Goal: Information Seeking & Learning: Check status

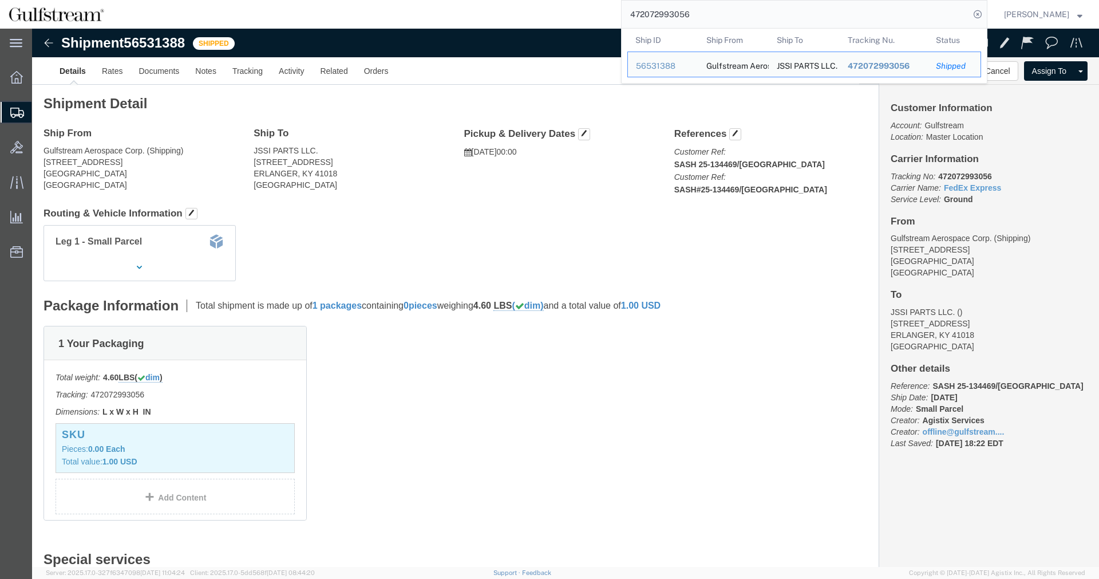
click at [665, 10] on input "472072993056" at bounding box center [796, 14] width 348 height 27
paste input "50770879670"
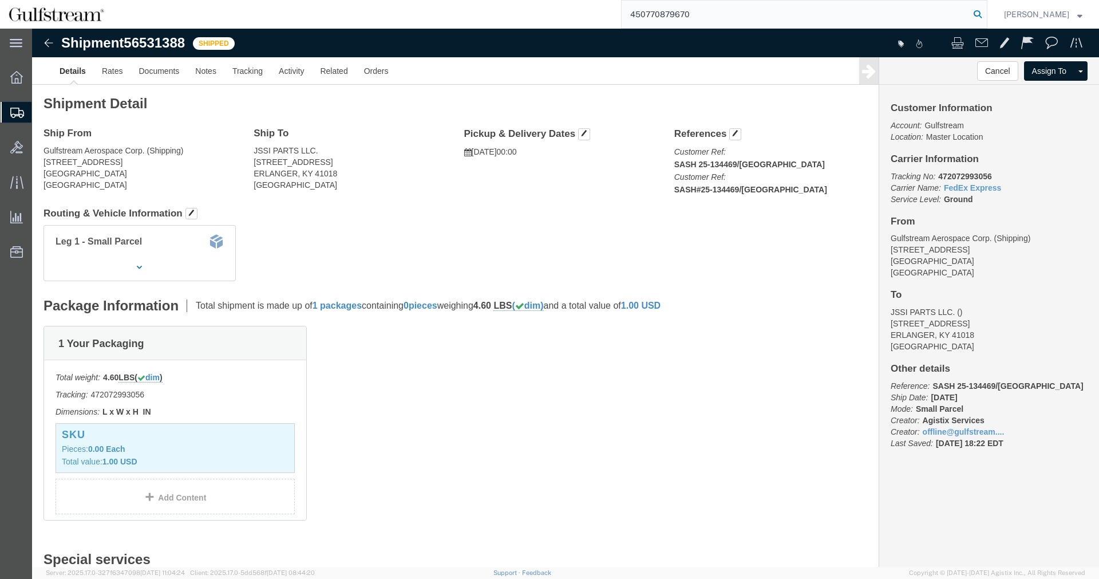
click at [985, 18] on icon at bounding box center [977, 14] width 16 height 16
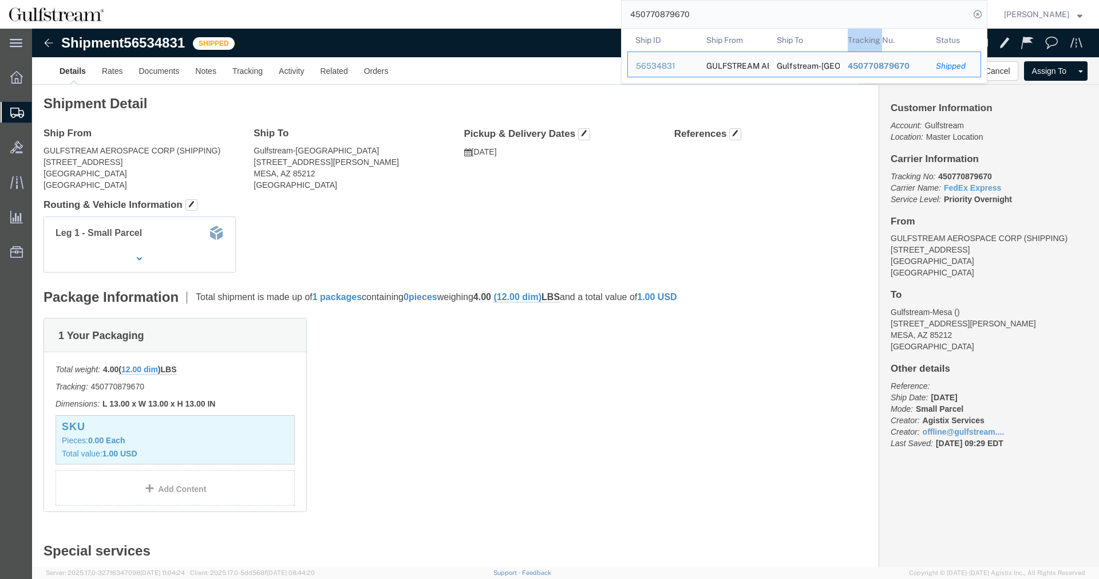
click at [859, 31] on th "Tracking Nu." at bounding box center [884, 40] width 89 height 23
click at [693, 10] on input "450770879670" at bounding box center [796, 14] width 348 height 27
paste input "72073000716"
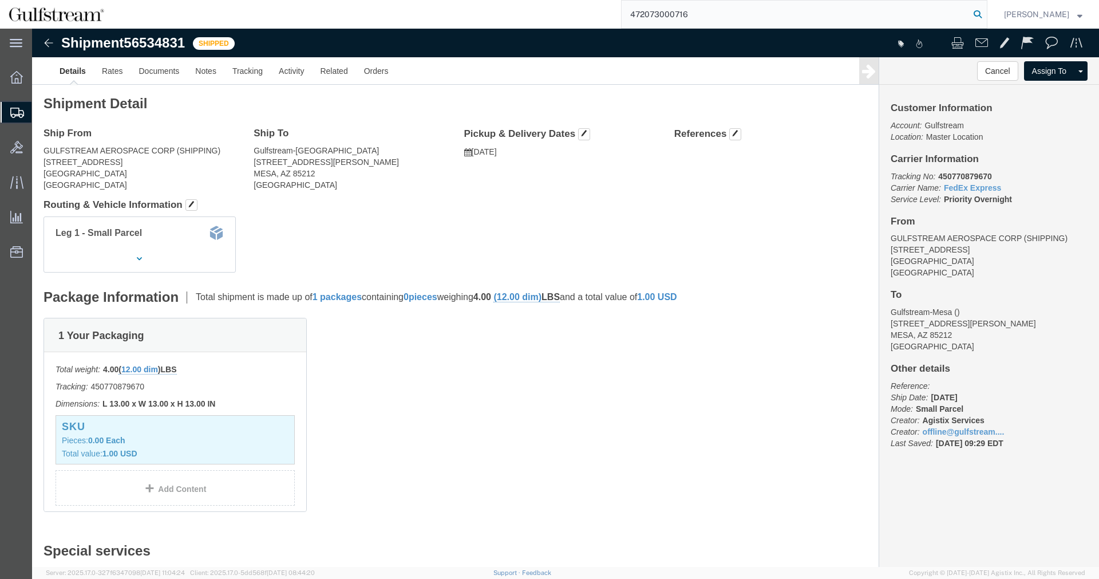
click at [983, 14] on icon at bounding box center [977, 14] width 16 height 16
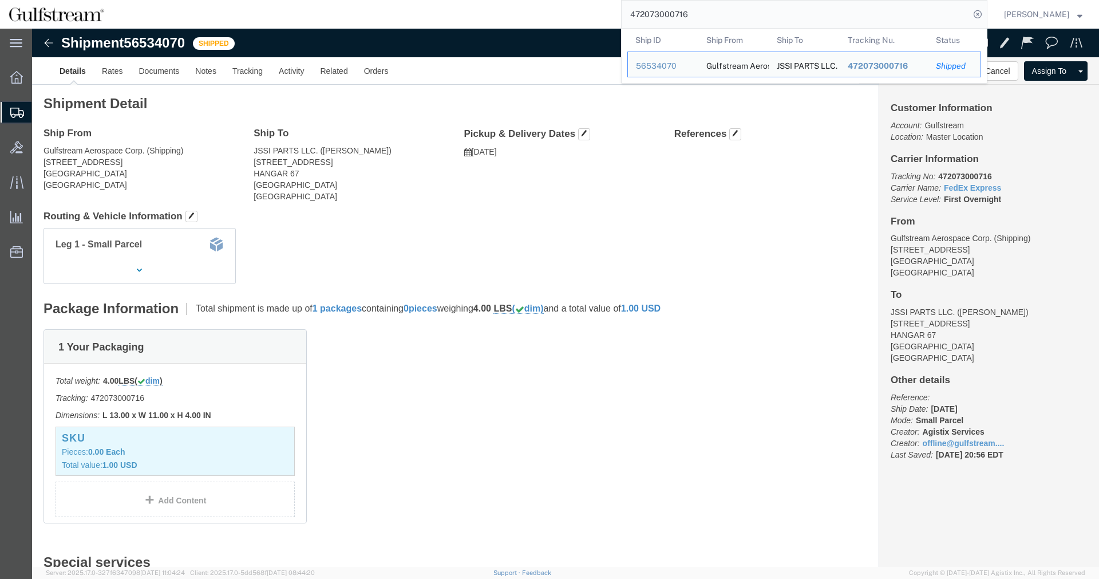
click at [666, 21] on input "472073000716" at bounding box center [796, 14] width 348 height 27
paste input "50770880099"
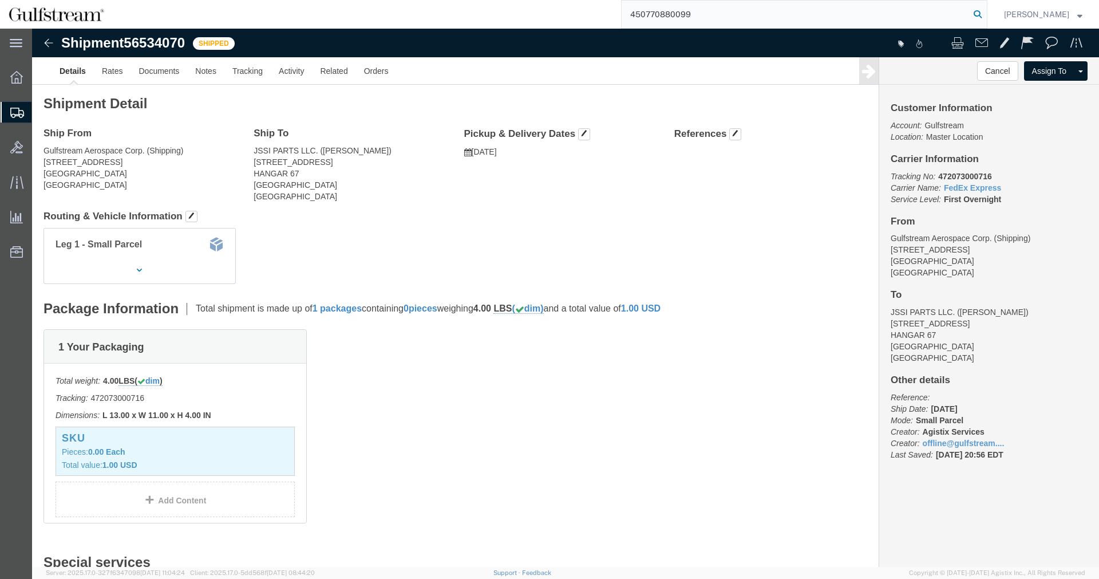
click at [986, 12] on icon at bounding box center [977, 14] width 16 height 16
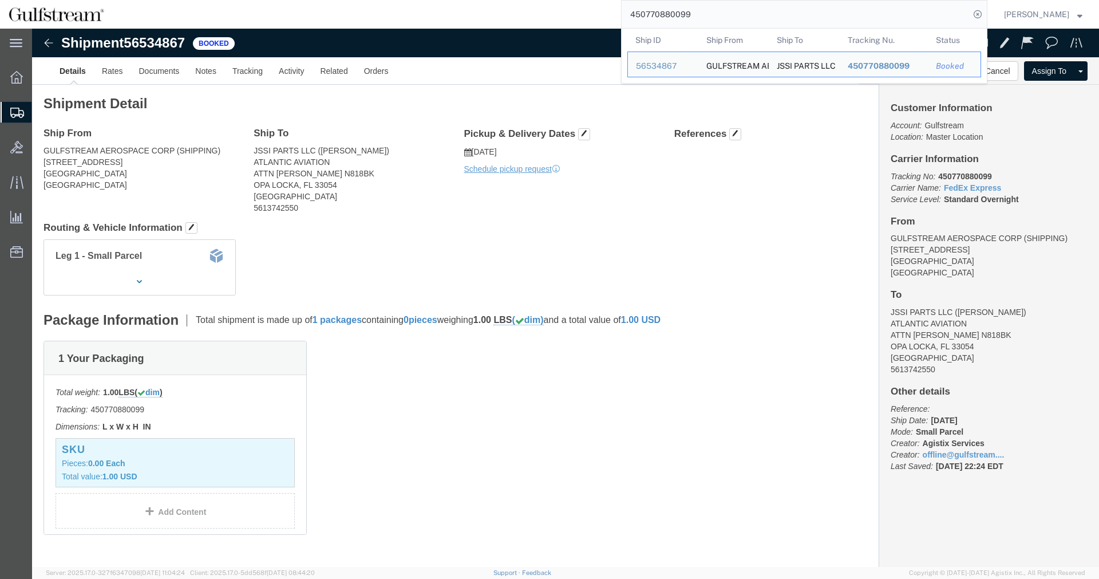
click at [683, 10] on input "450770880099" at bounding box center [796, 14] width 348 height 27
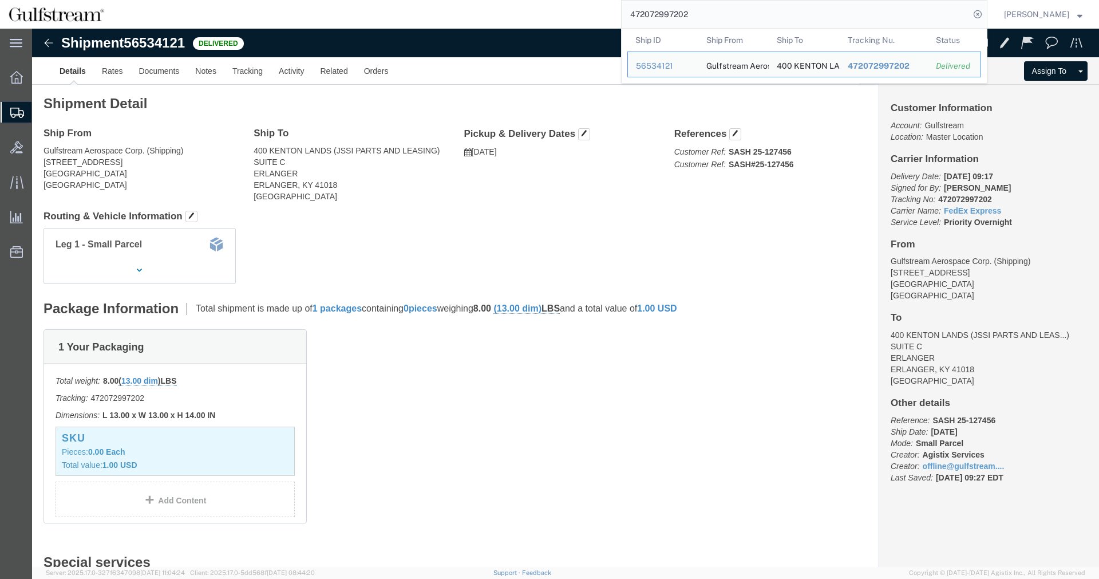
click h2 "Shipment Detail"
click at [662, 13] on input "472072997202" at bounding box center [796, 14] width 348 height 27
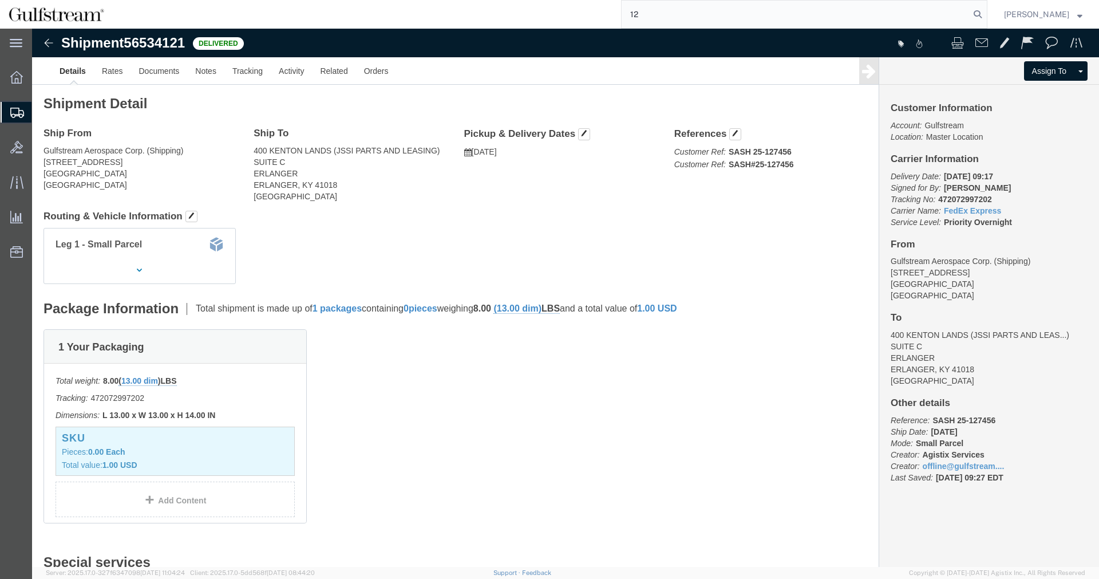
type input "12"
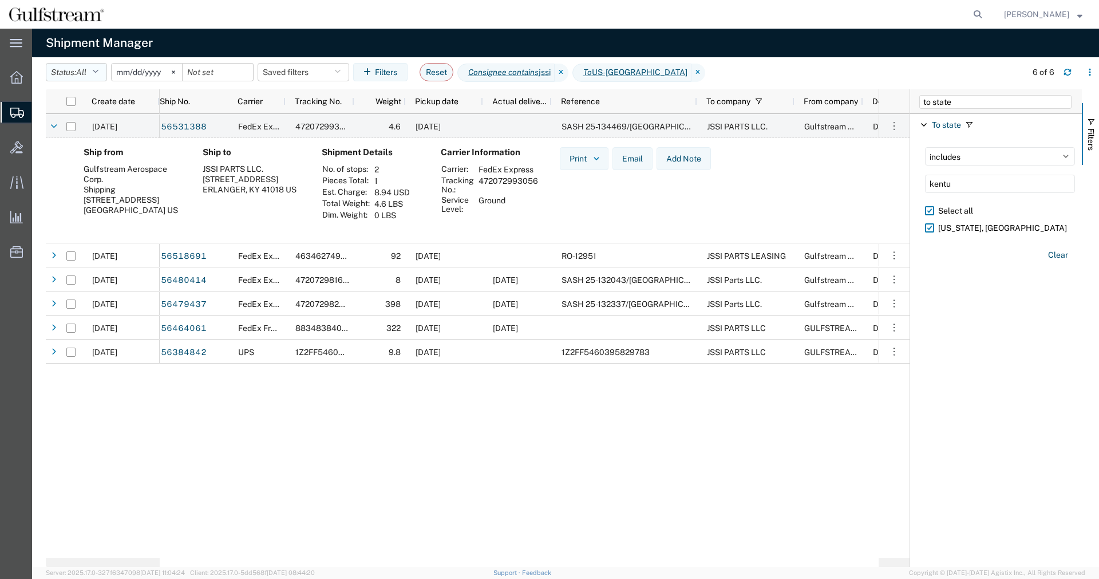
click at [96, 71] on icon "button" at bounding box center [95, 72] width 6 height 8
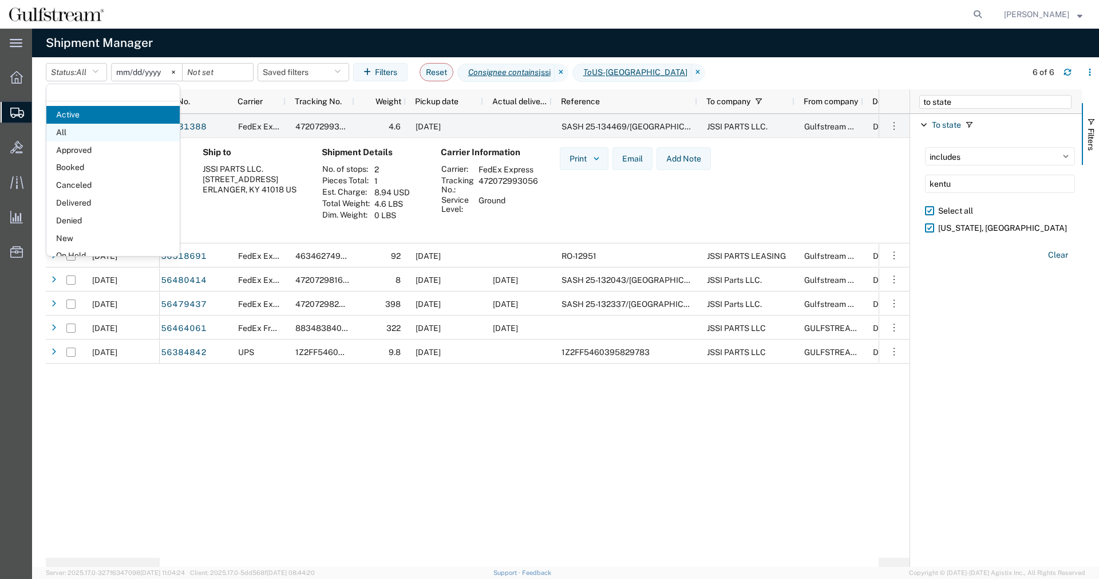
click at [89, 134] on span "All" at bounding box center [112, 133] width 133 height 18
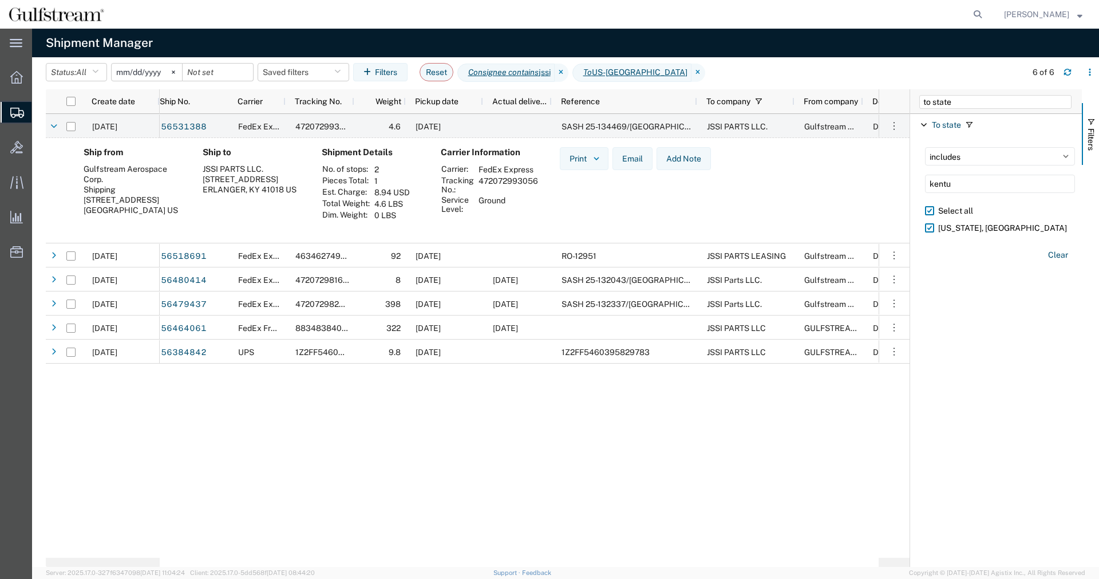
click at [130, 77] on input "[DATE]" at bounding box center [147, 72] width 70 height 17
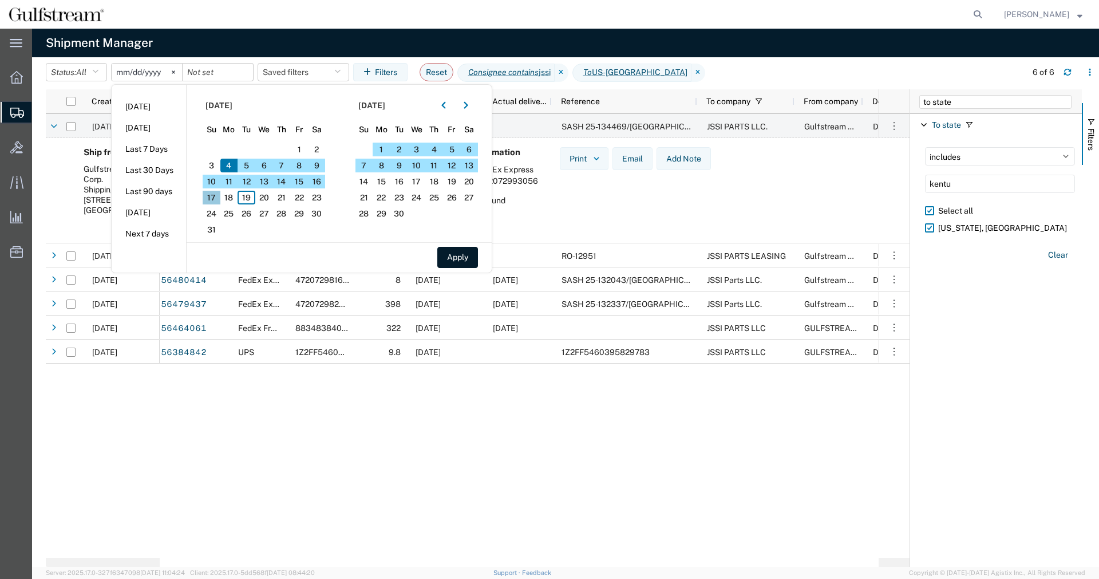
click at [217, 195] on span "17" at bounding box center [212, 198] width 18 height 14
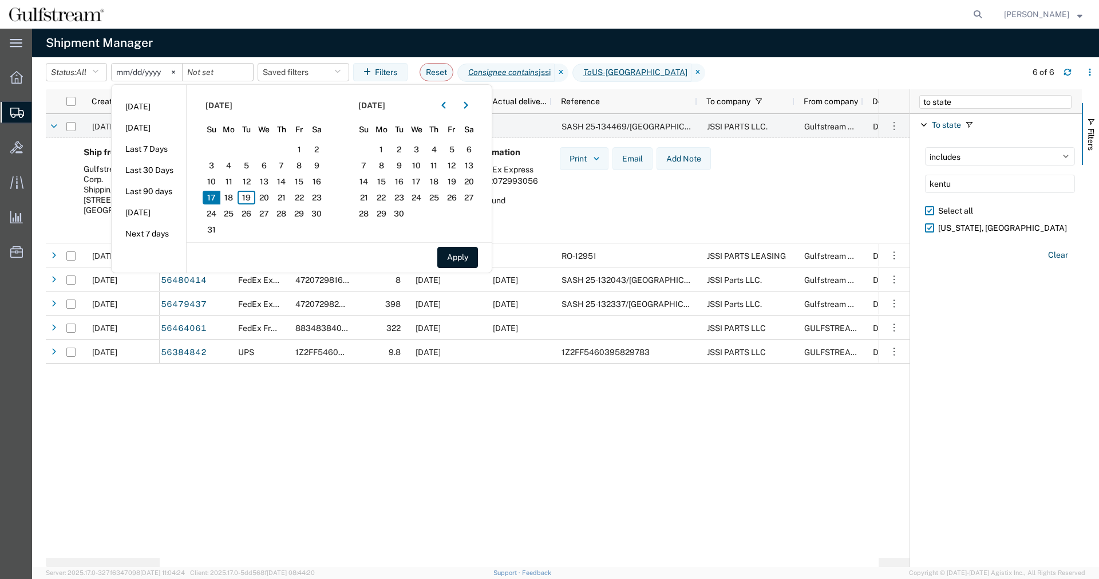
click at [217, 195] on span "17" at bounding box center [212, 198] width 18 height 14
click at [468, 256] on button "Apply" at bounding box center [457, 257] width 41 height 21
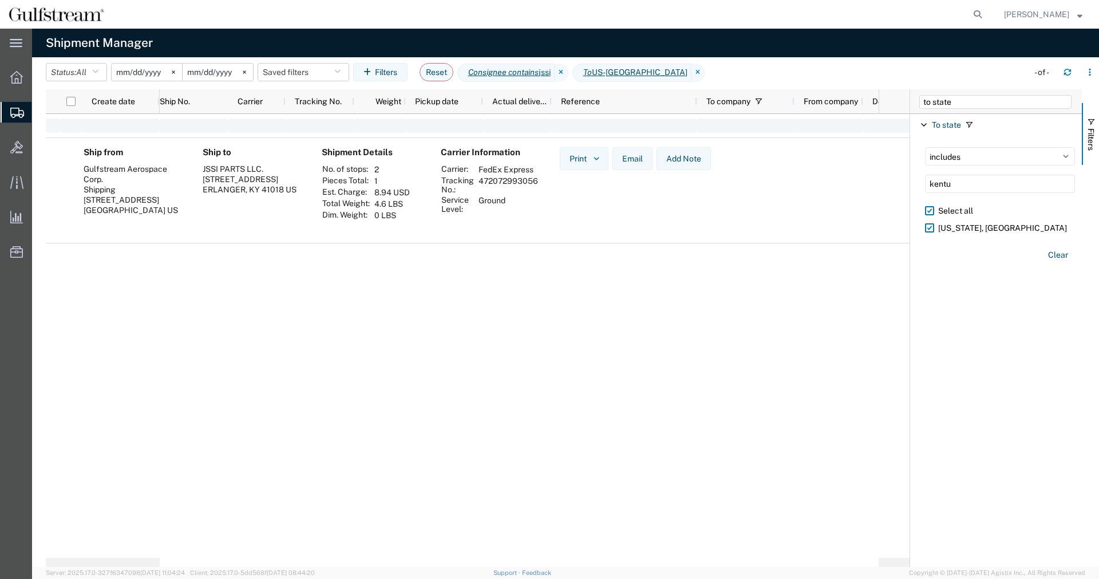
type input "[DATE]"
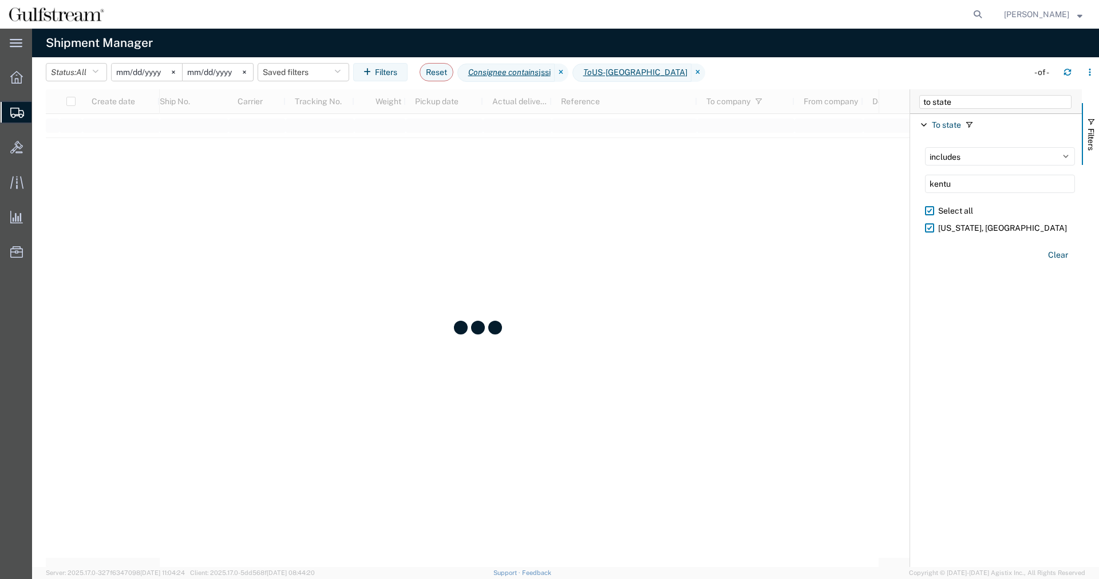
click at [223, 73] on input "[DATE]" at bounding box center [218, 72] width 70 height 17
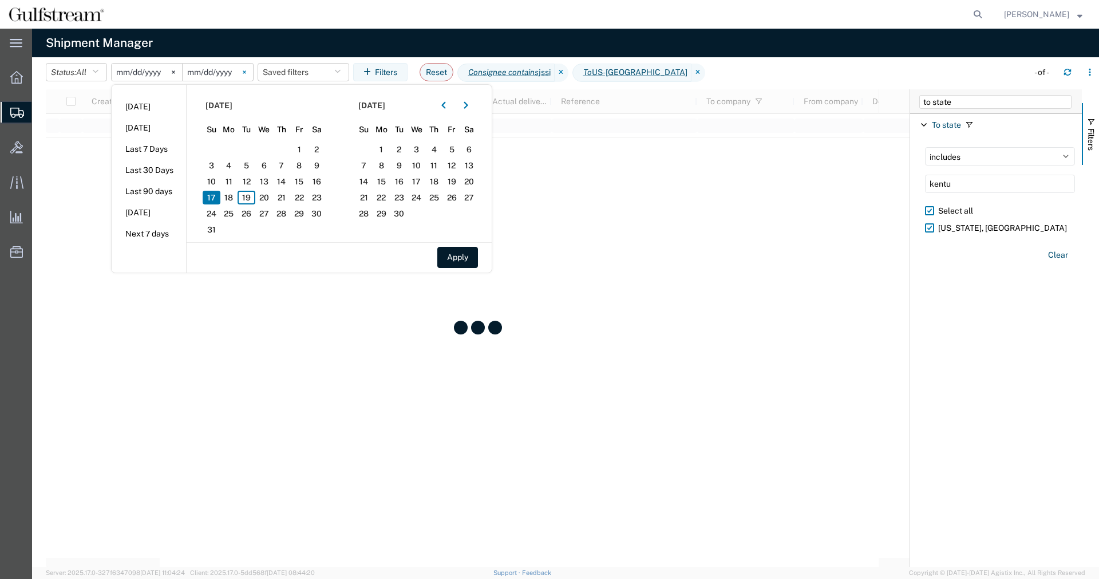
click at [246, 73] on icon at bounding box center [244, 71] width 3 height 3
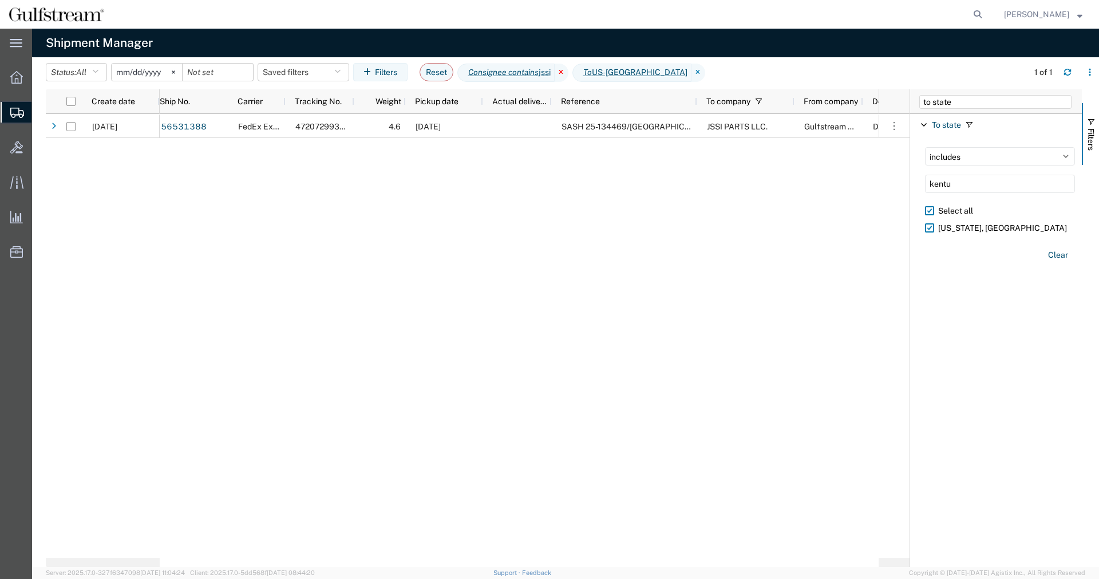
click at [568, 73] on icon at bounding box center [562, 73] width 14 height 18
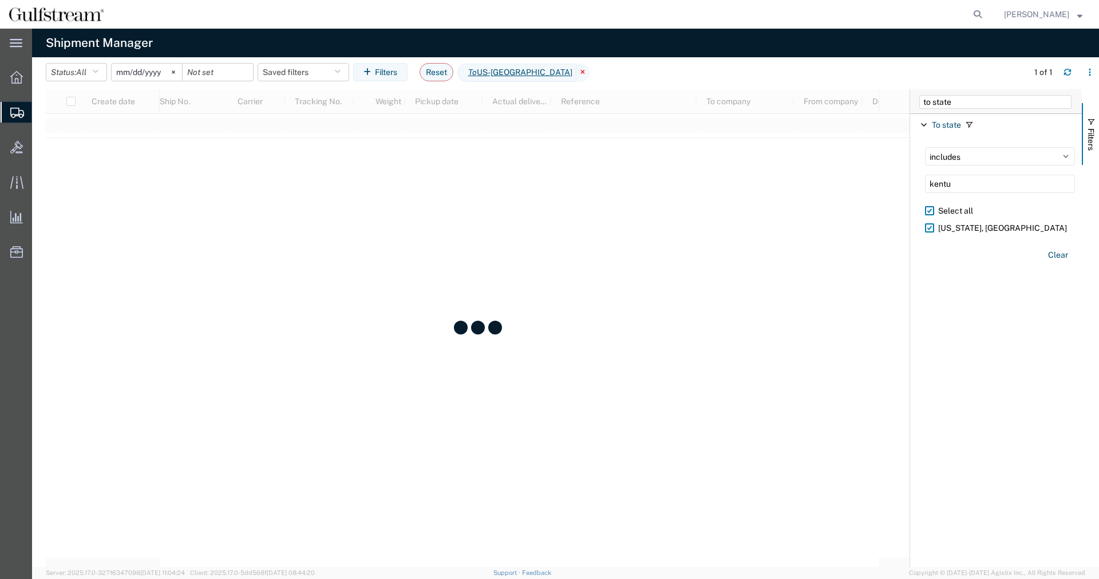
click at [576, 73] on icon at bounding box center [583, 73] width 14 height 18
click at [977, 102] on input "to state" at bounding box center [995, 102] width 152 height 14
drag, startPoint x: 947, startPoint y: 101, endPoint x: 571, endPoint y: 100, distance: 376.6
click at [919, 100] on input "to state" at bounding box center [995, 102] width 152 height 14
type input "F"
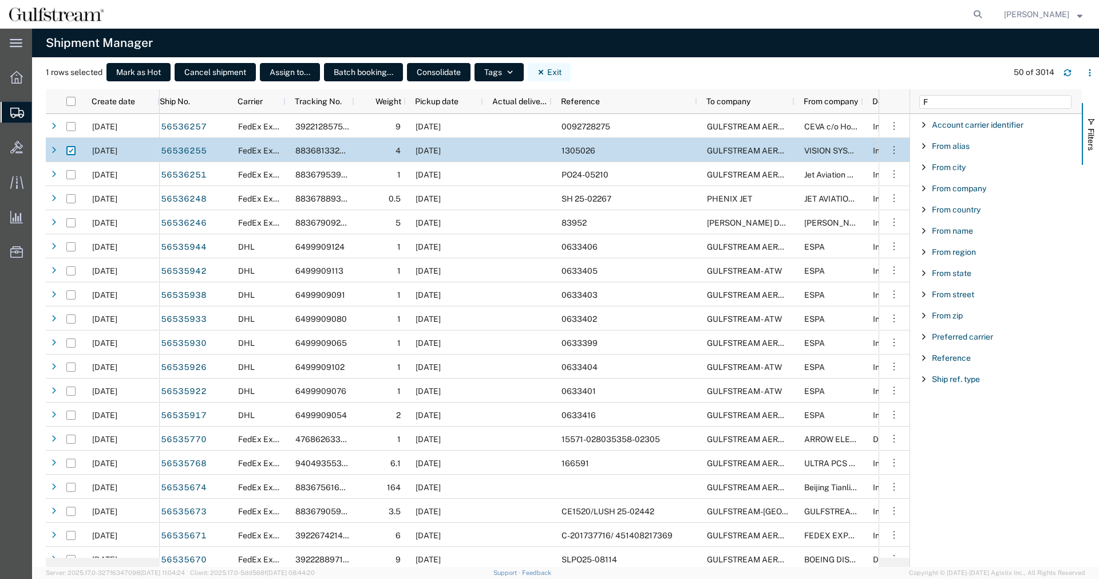
click at [547, 68] on button "Exit" at bounding box center [549, 72] width 43 height 18
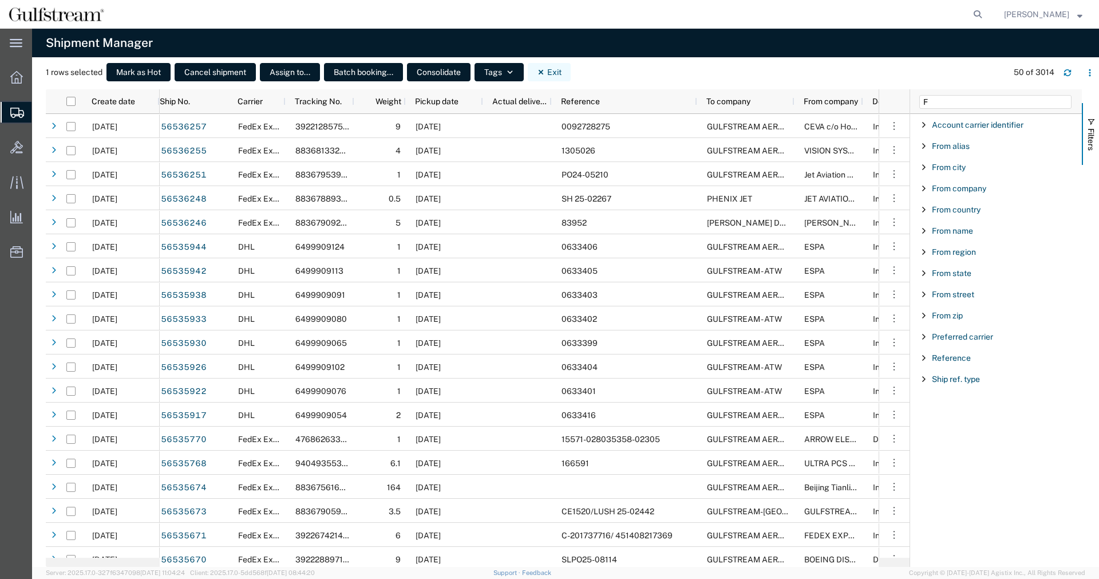
checkbox input "false"
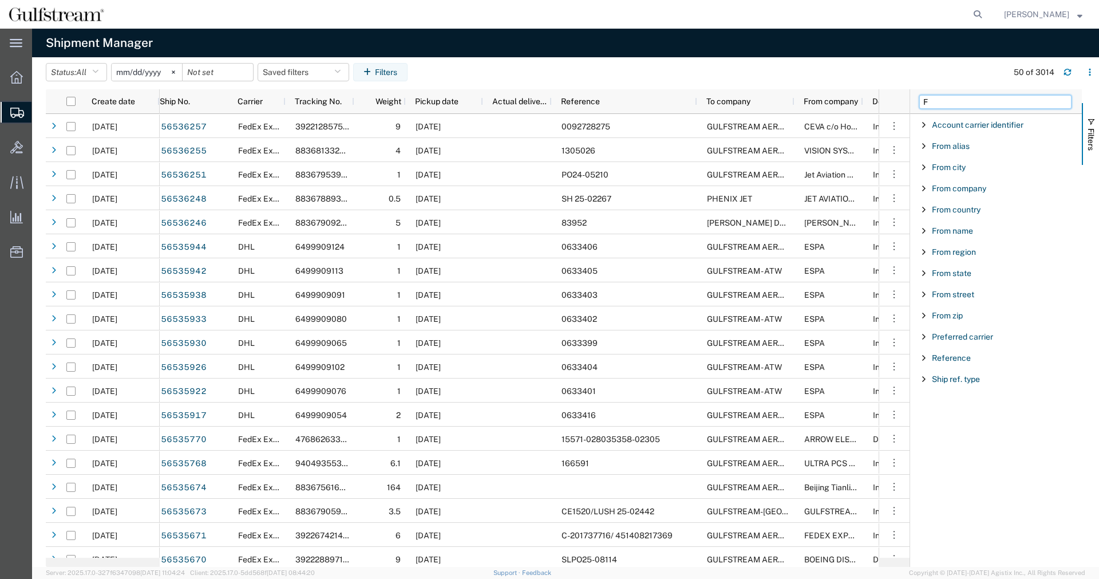
click at [964, 101] on input "F" at bounding box center [995, 102] width 152 height 14
type input "FROM"
click at [923, 272] on span "Filter List 9 Filters" at bounding box center [923, 272] width 9 height 9
click at [983, 305] on div "starts with" at bounding box center [996, 302] width 131 height 9
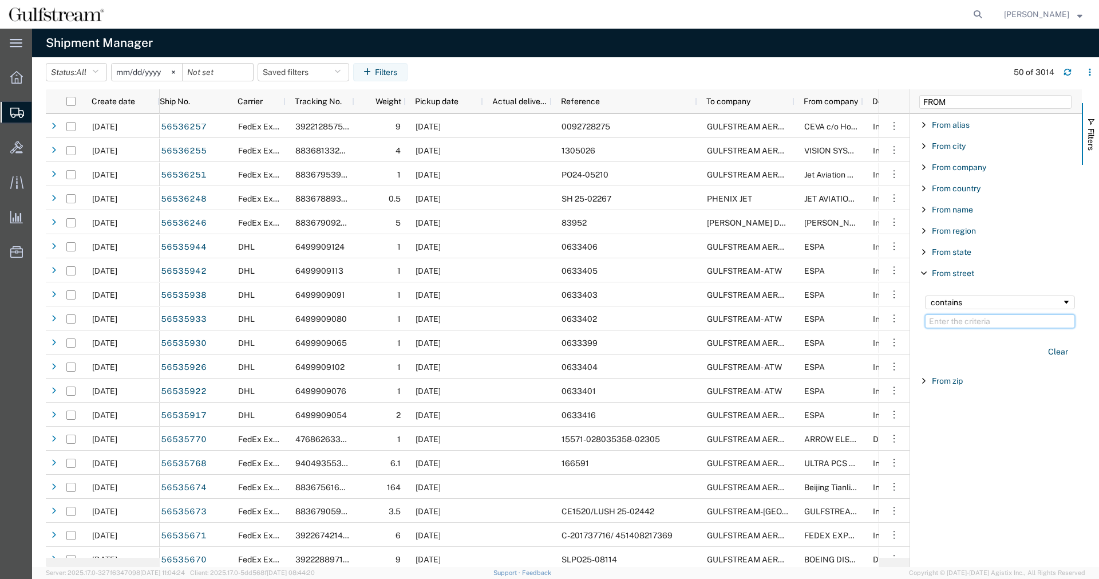
click at [984, 315] on input "Filter Value" at bounding box center [1000, 321] width 150 height 14
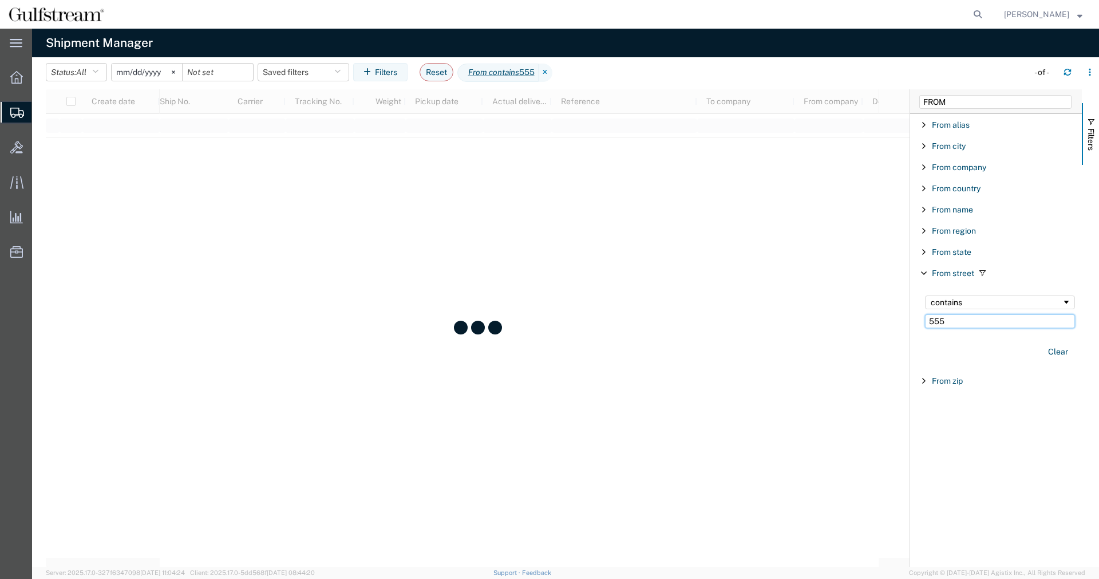
type input "555"
click at [984, 105] on input "FROM" at bounding box center [995, 102] width 152 height 14
drag, startPoint x: 991, startPoint y: 101, endPoint x: 647, endPoint y: 96, distance: 343.4
click at [919, 97] on input "FROM" at bounding box center [995, 102] width 152 height 14
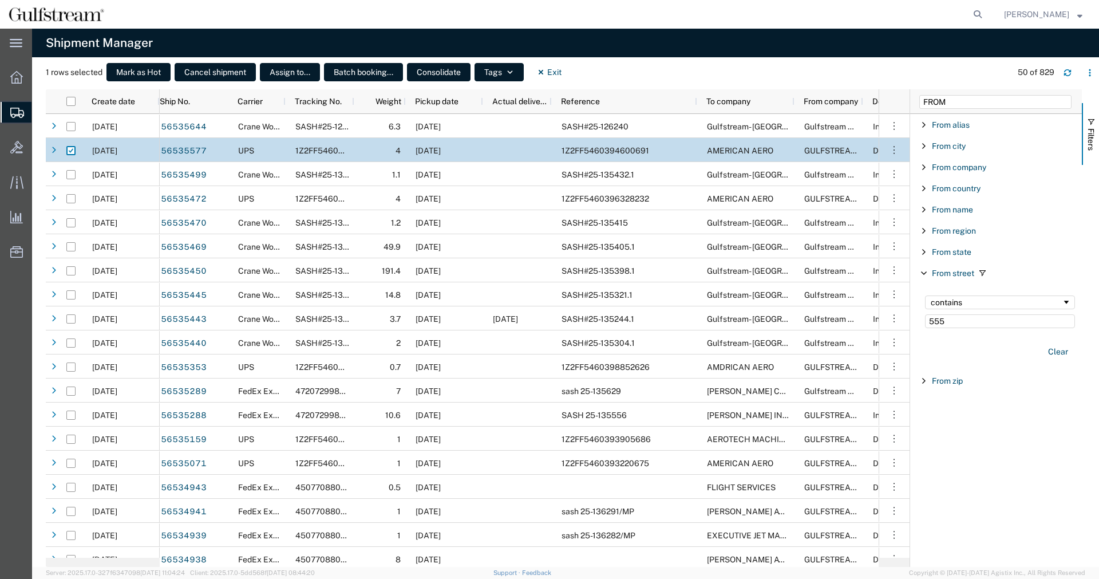
checkbox input "true"
click at [948, 96] on input "FROM" at bounding box center [995, 102] width 152 height 14
drag, startPoint x: 952, startPoint y: 98, endPoint x: 718, endPoint y: 92, distance: 234.7
click at [919, 95] on input "FROM" at bounding box center [995, 102] width 152 height 14
type input "SHIP"
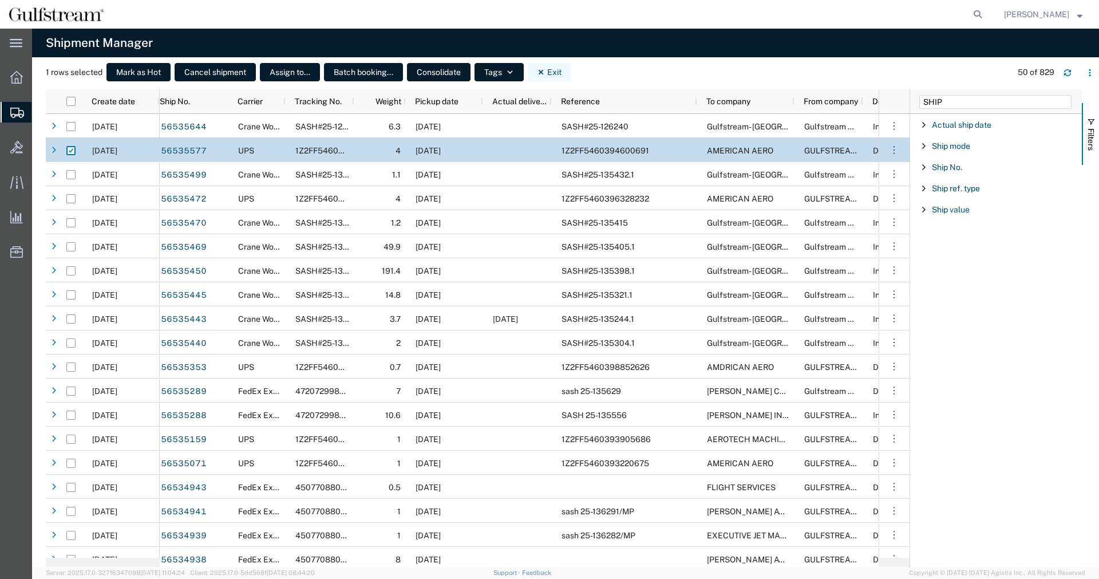
click at [553, 71] on button "Exit" at bounding box center [549, 72] width 43 height 18
checkbox input "false"
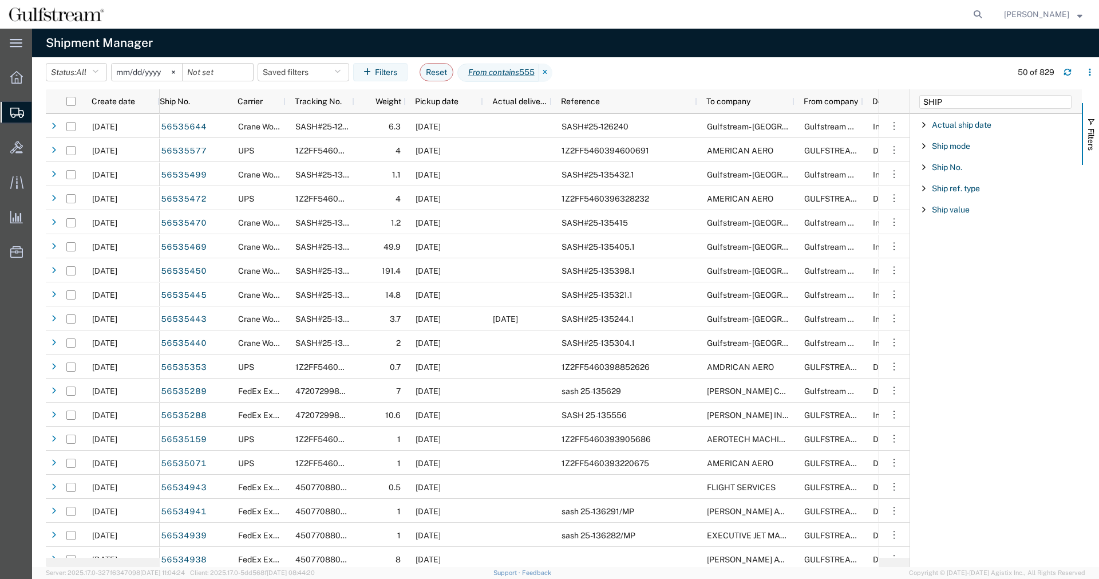
click at [924, 120] on div "Actual ship date" at bounding box center [996, 124] width 172 height 21
click at [924, 126] on span "Filter List 5 Filters" at bounding box center [923, 124] width 9 height 9
click at [951, 174] on input "Filter List 5 Filters" at bounding box center [1000, 173] width 150 height 15
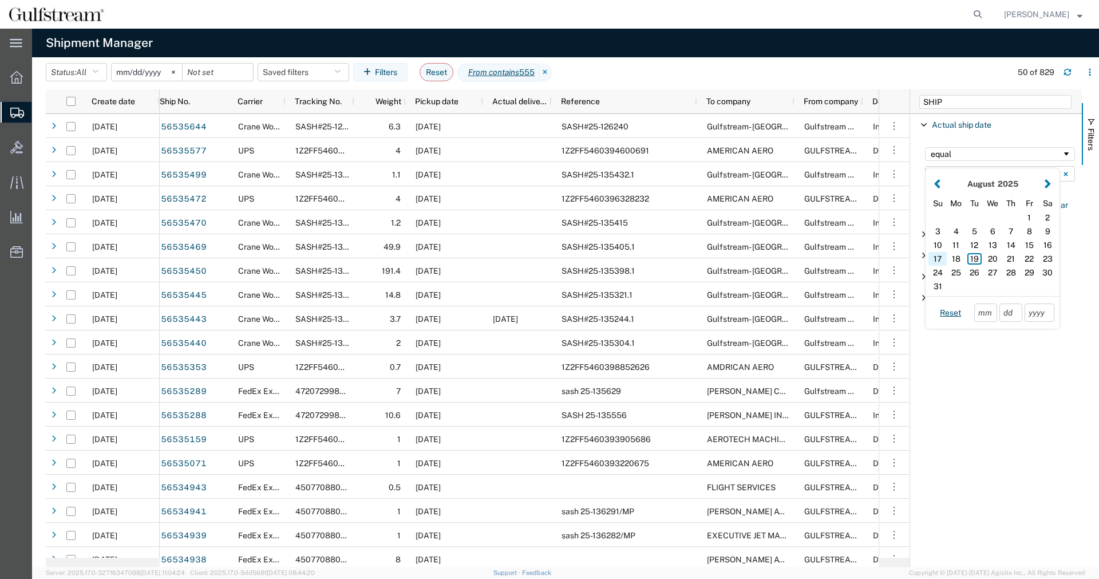
click at [936, 257] on div "17" at bounding box center [937, 259] width 18 height 14
type input "[DATE]"
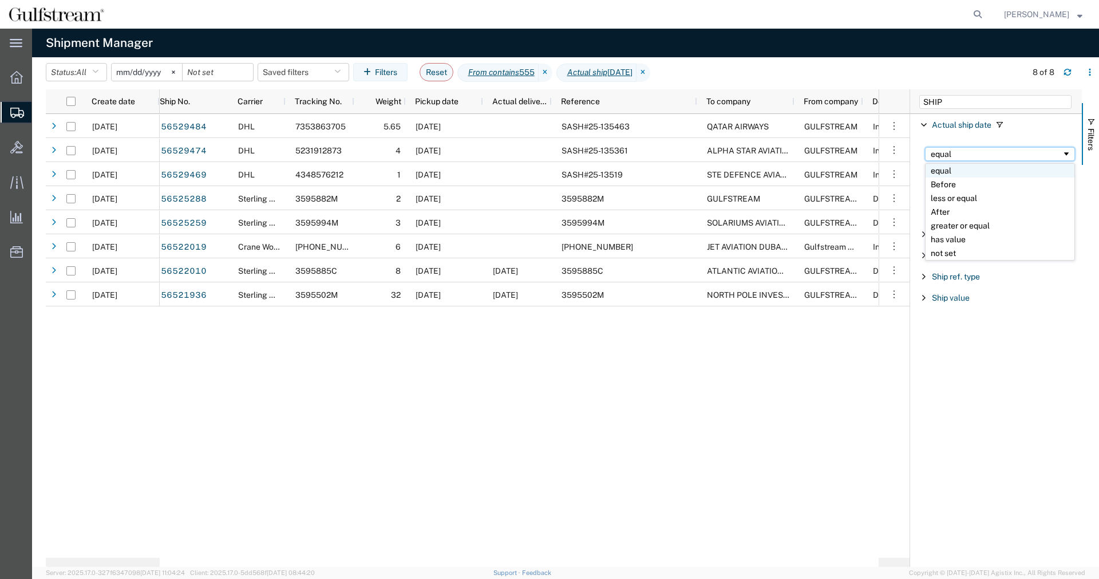
click at [1070, 153] on span "Filtering operator" at bounding box center [1066, 153] width 9 height 9
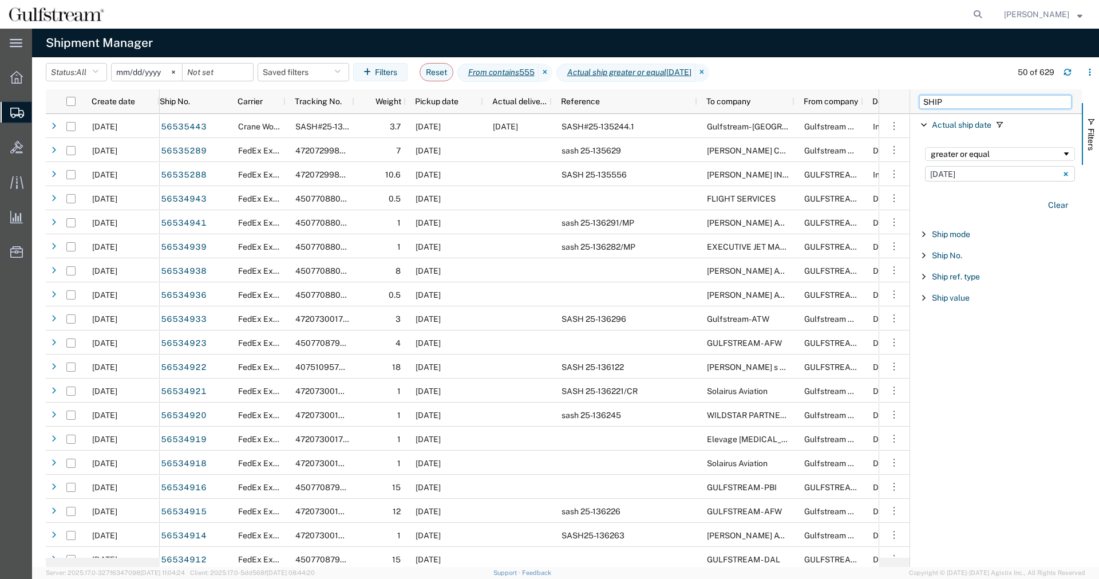
click at [983, 96] on input "SHIP" at bounding box center [995, 102] width 152 height 14
drag, startPoint x: 990, startPoint y: 102, endPoint x: 769, endPoint y: 66, distance: 223.9
click at [919, 95] on input "SHIP" at bounding box center [995, 102] width 152 height 14
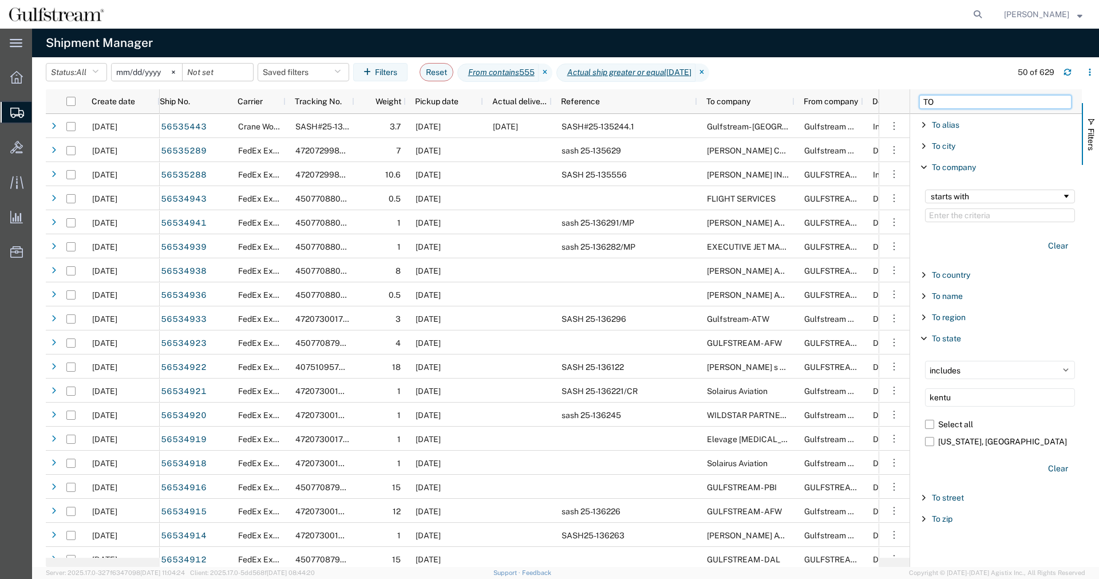
type input "TO"
click at [925, 170] on span "Filter List 9 Filters" at bounding box center [923, 167] width 9 height 9
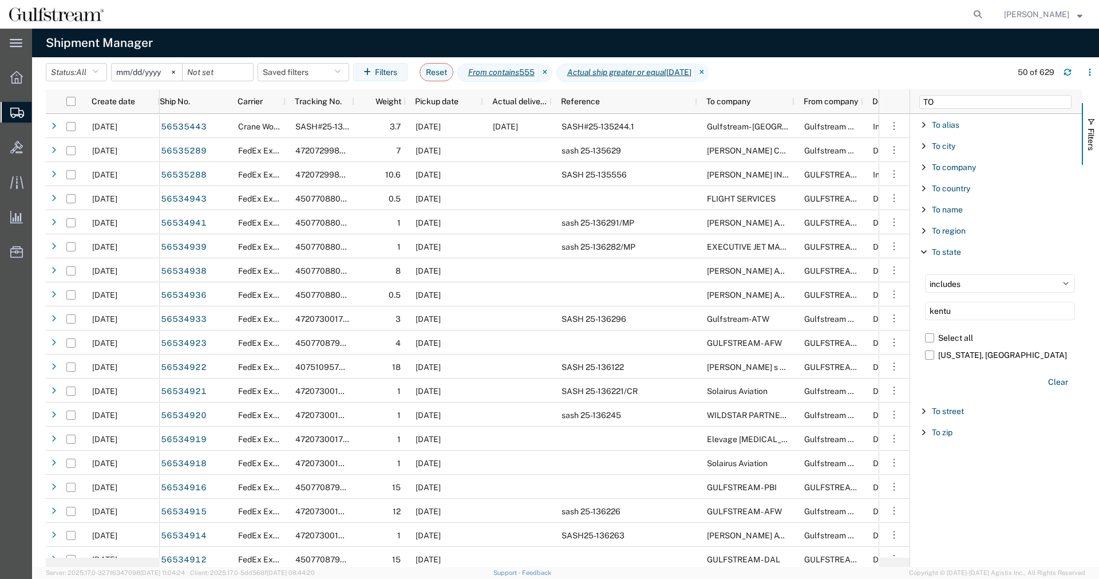
click at [925, 252] on span "Filter List 9 Filters" at bounding box center [923, 251] width 9 height 9
click at [924, 275] on span "Filter List 9 Filters" at bounding box center [923, 272] width 9 height 9
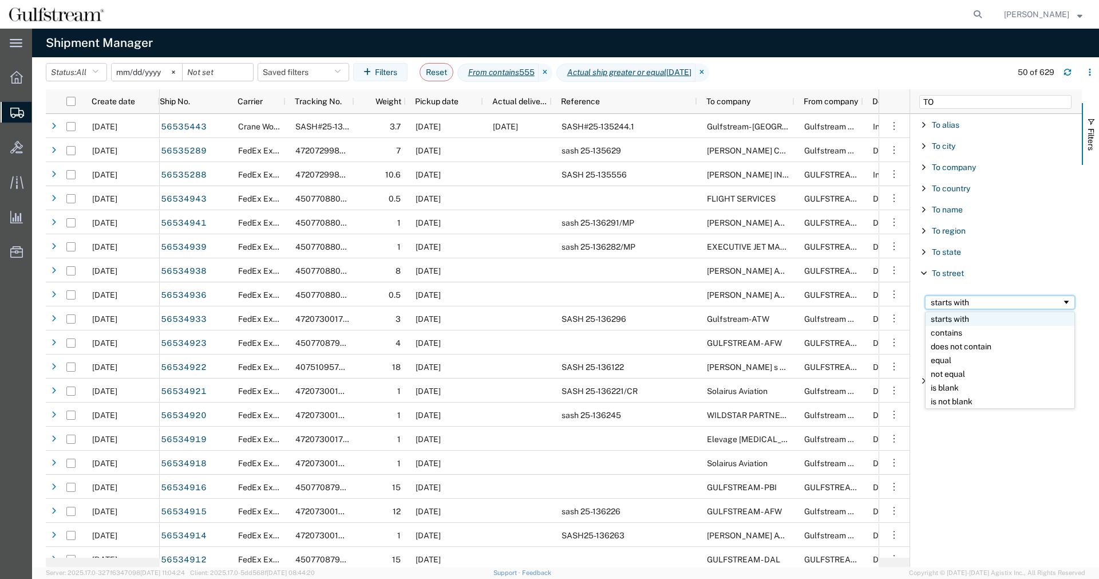
click at [952, 304] on div "starts with" at bounding box center [996, 302] width 131 height 9
click at [960, 323] on input "Filter Value" at bounding box center [1000, 321] width 150 height 14
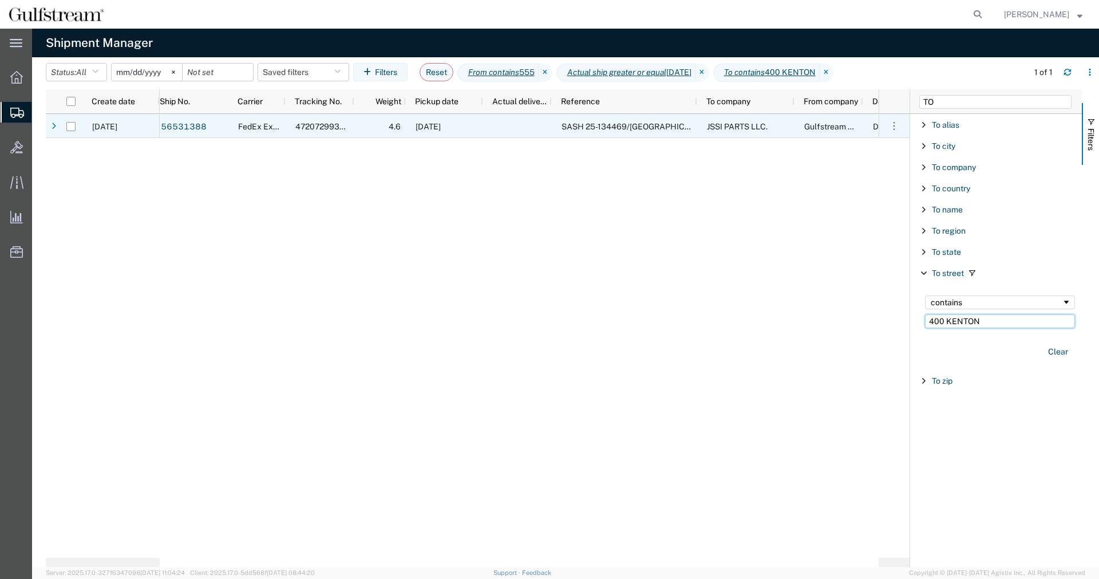
type input "400 KENTON"
click at [536, 128] on div at bounding box center [517, 126] width 69 height 24
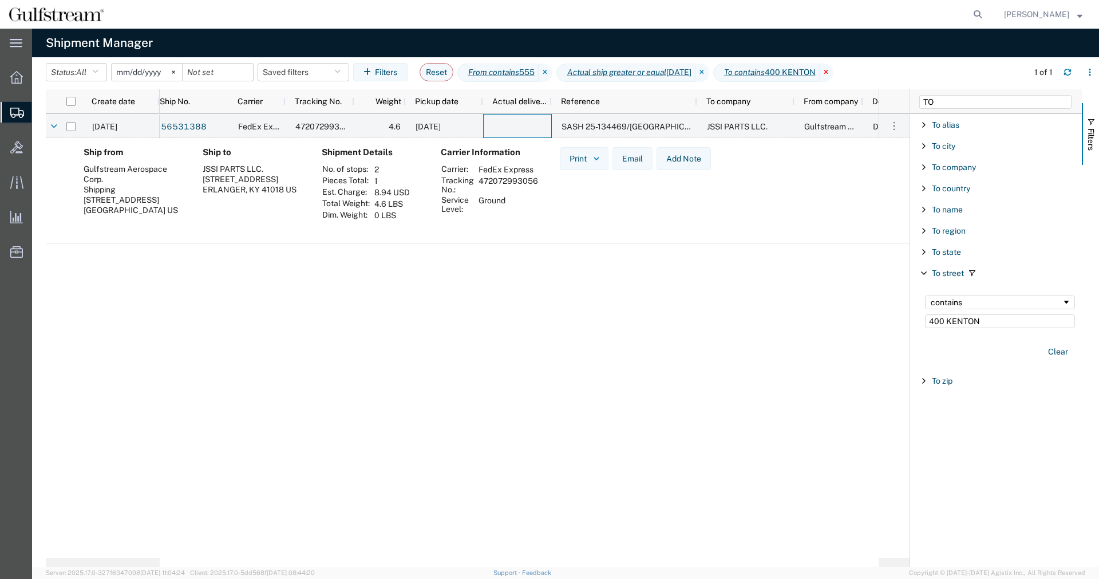
click at [833, 72] on icon at bounding box center [827, 73] width 14 height 18
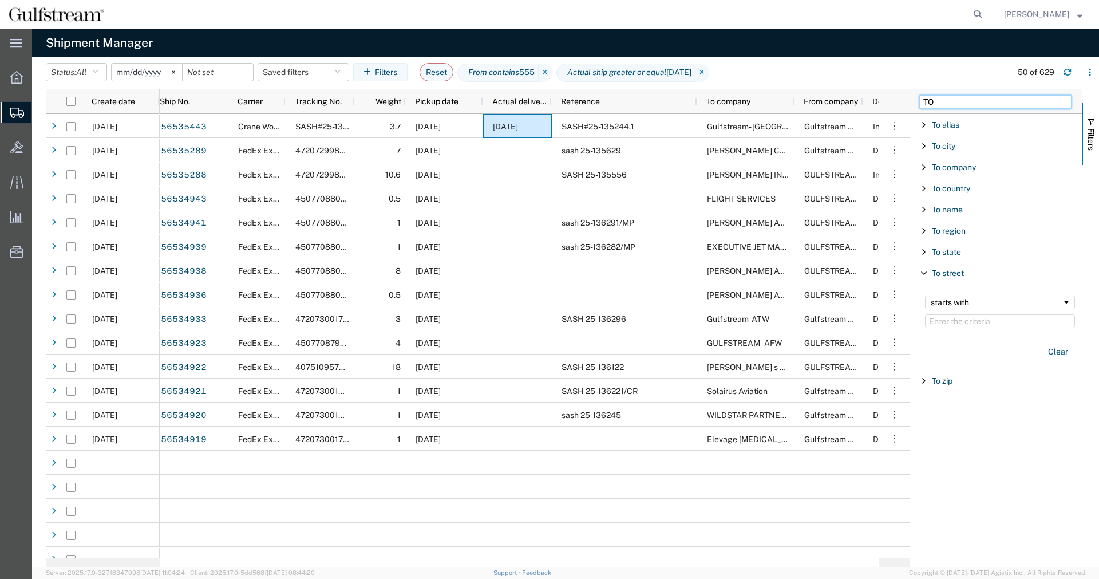
click at [968, 106] on input "TO" at bounding box center [995, 102] width 152 height 14
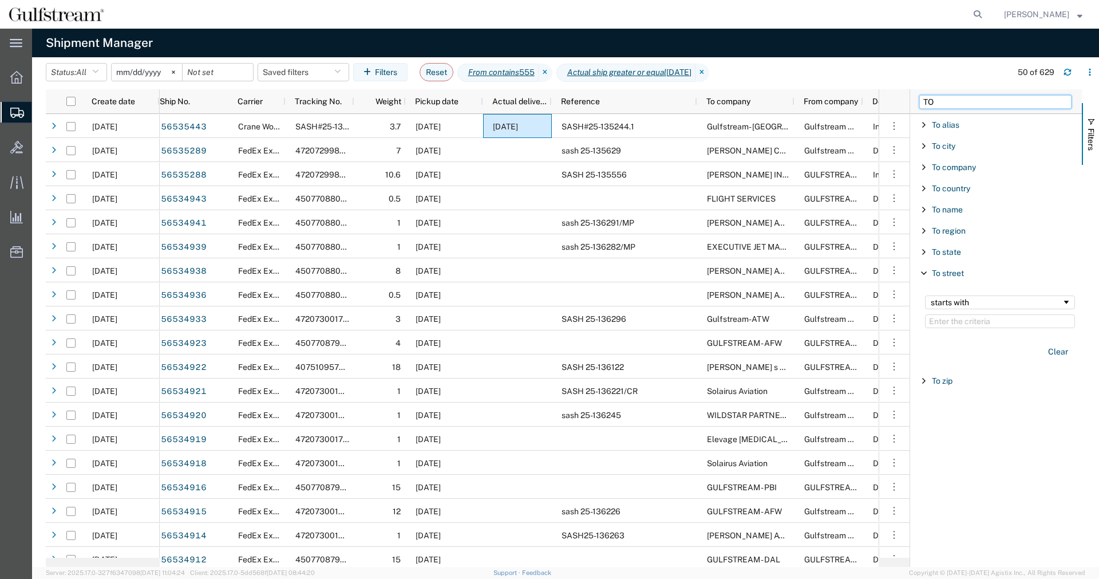
drag, startPoint x: 971, startPoint y: 102, endPoint x: 726, endPoint y: 83, distance: 245.7
click at [919, 95] on input "TO" at bounding box center [995, 102] width 152 height 14
type input "REFER"
click at [921, 141] on span "Filter List 2 Filters" at bounding box center [923, 145] width 9 height 9
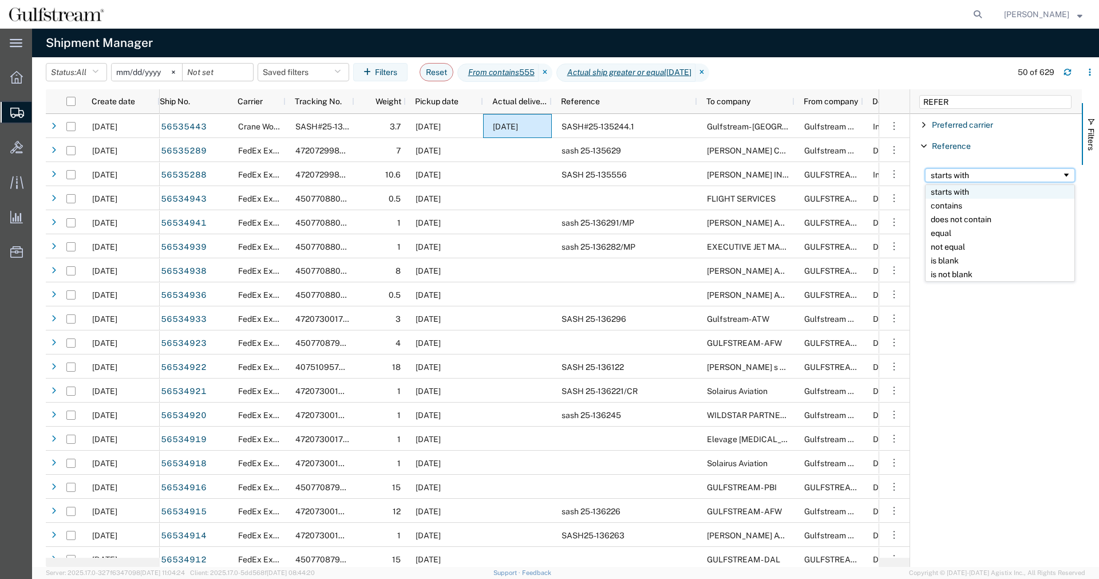
click at [943, 174] on div "starts with" at bounding box center [996, 175] width 131 height 9
click at [964, 193] on input "Filter Value" at bounding box center [1000, 194] width 150 height 14
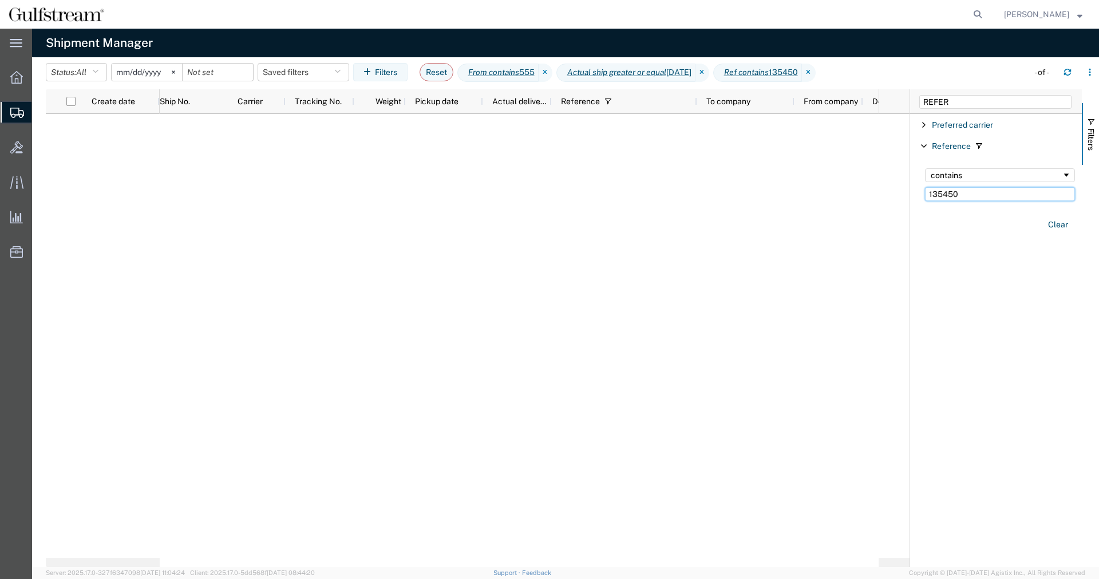
type input "135450"
click at [1007, 242] on div "Reference contains 135450 Clear" at bounding box center [996, 199] width 172 height 86
click at [668, 66] on span "Actual ship greater or equal [DATE]" at bounding box center [625, 73] width 139 height 18
click at [658, 77] on icon "Actual ship greater or equal" at bounding box center [616, 72] width 99 height 12
click at [660, 72] on icon "Actual ship greater or equal" at bounding box center [616, 72] width 99 height 12
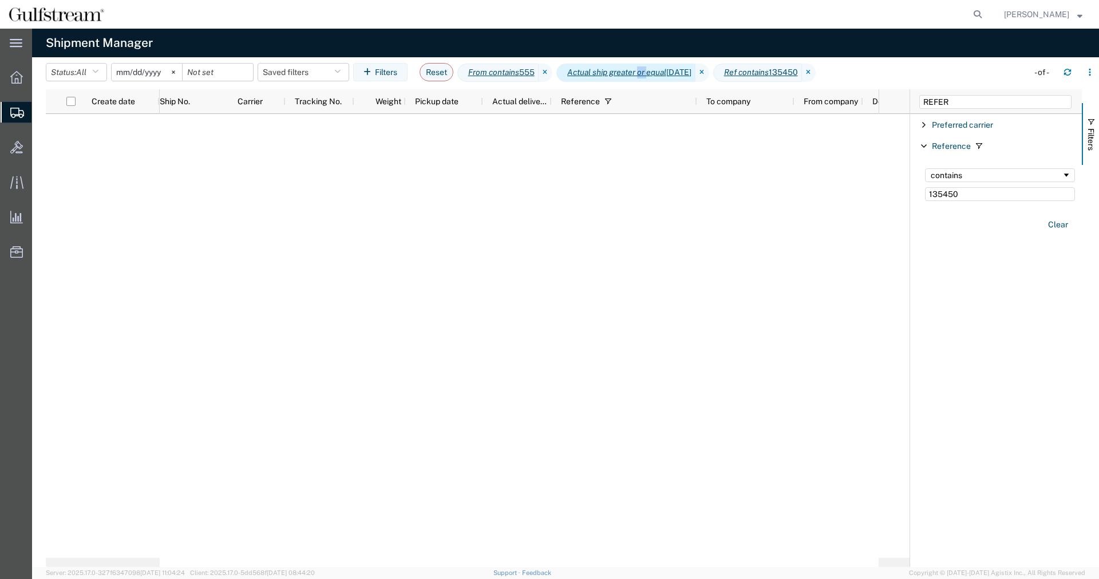
click at [660, 72] on icon "Actual ship greater or equal" at bounding box center [616, 72] width 99 height 12
click at [960, 109] on div "REFER" at bounding box center [996, 101] width 172 height 25
drag, startPoint x: 969, startPoint y: 104, endPoint x: 731, endPoint y: 85, distance: 239.4
click at [919, 95] on input "REFER" at bounding box center [995, 102] width 152 height 14
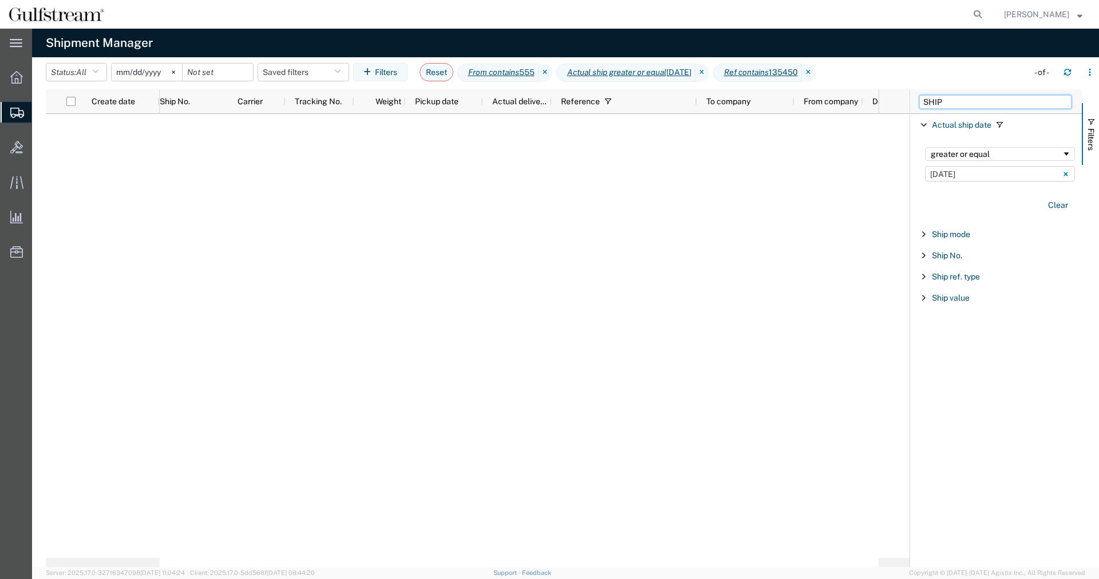
type input "SHIP"
click at [1023, 148] on div "greater or equal" at bounding box center [1000, 154] width 150 height 14
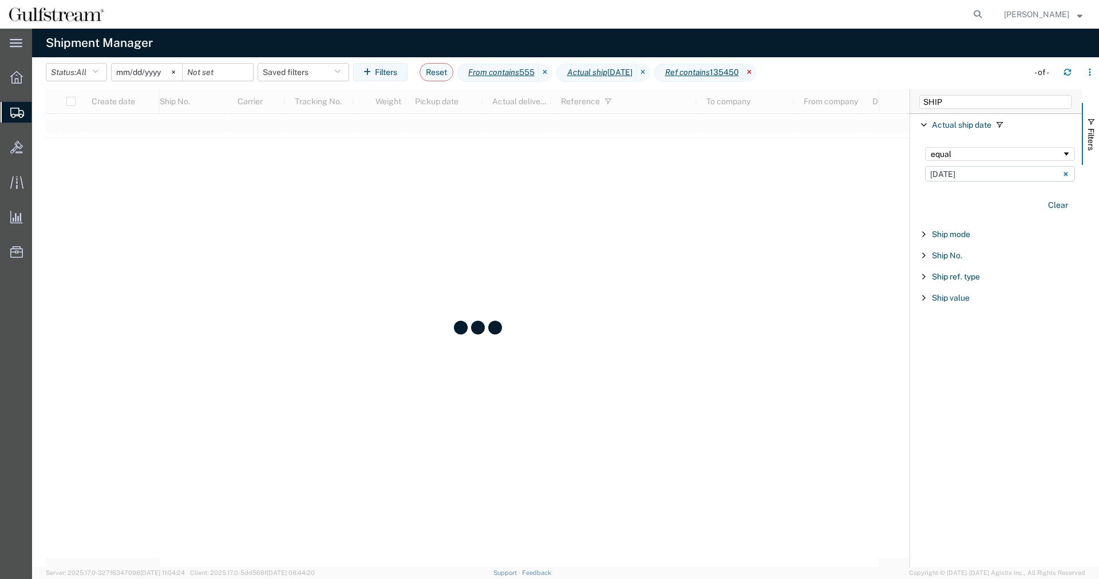
click at [757, 74] on icon at bounding box center [750, 73] width 14 height 18
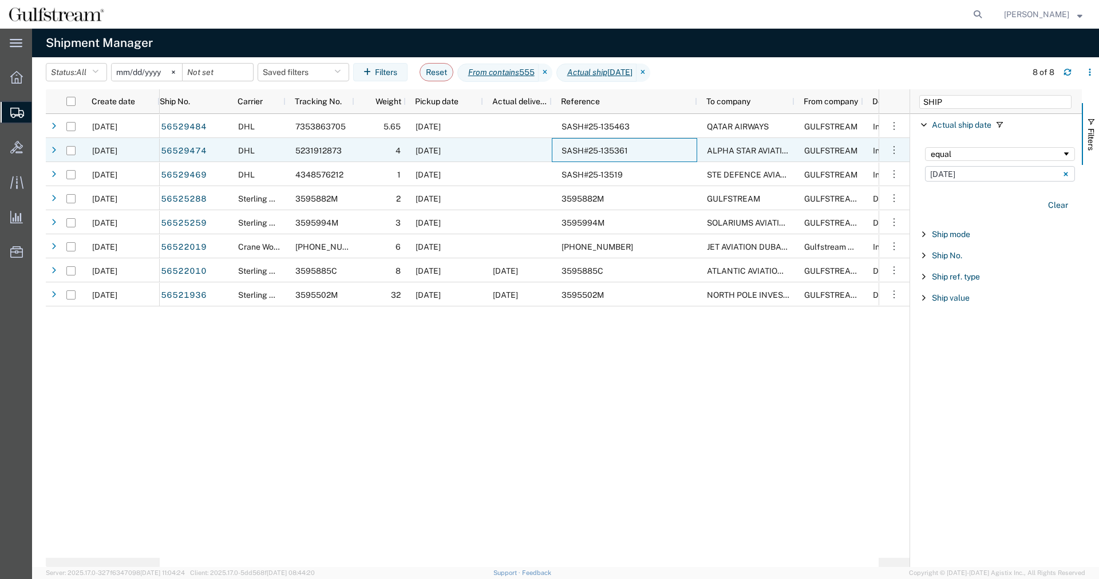
click at [581, 158] on div "SASH#25-135361" at bounding box center [624, 150] width 145 height 24
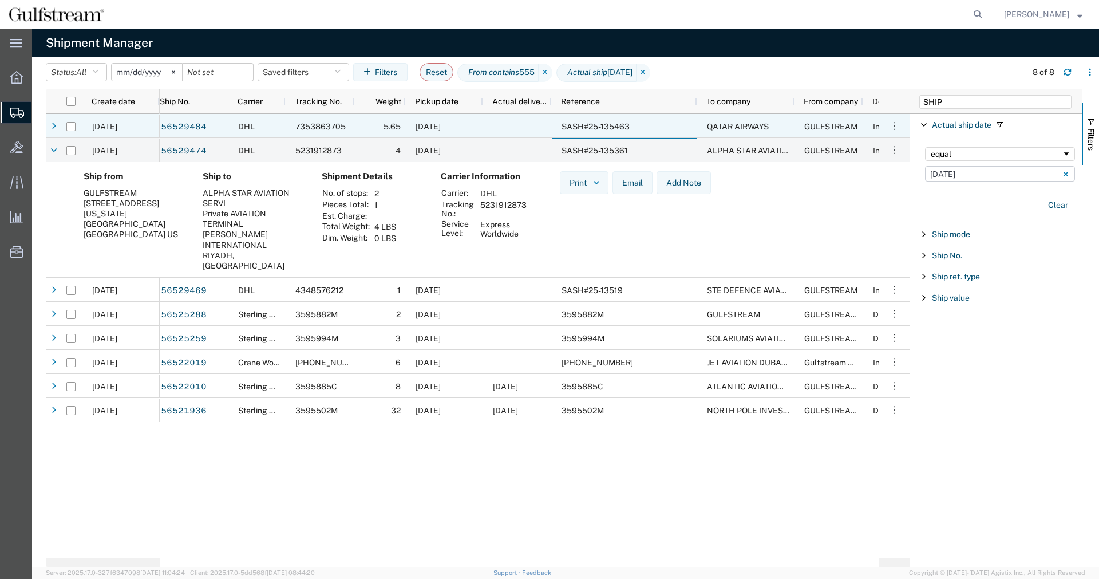
click at [553, 122] on div "SASH#25-135463" at bounding box center [624, 126] width 145 height 24
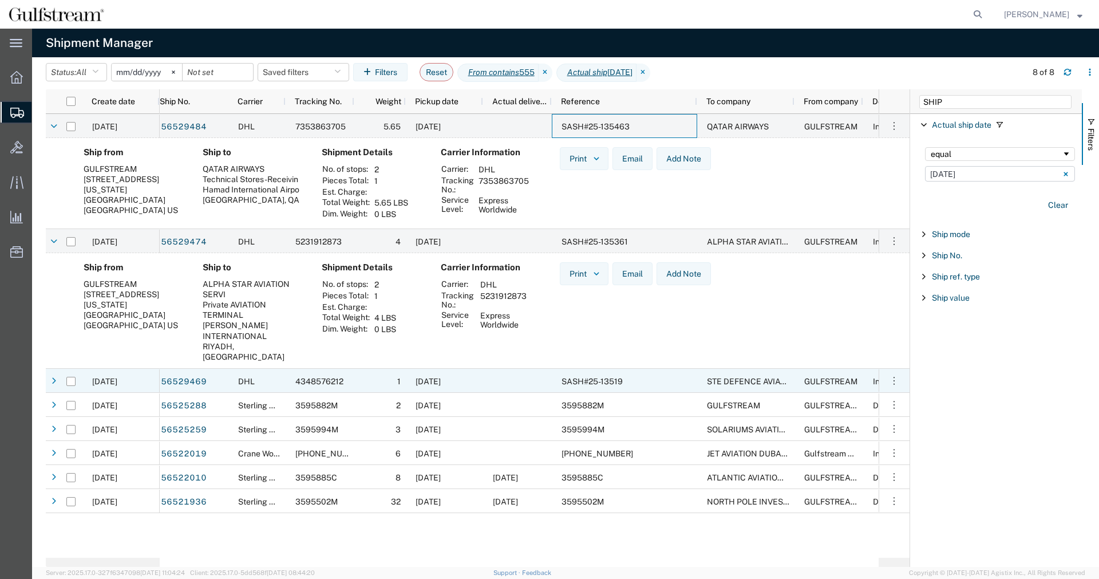
click at [513, 378] on div at bounding box center [517, 381] width 69 height 24
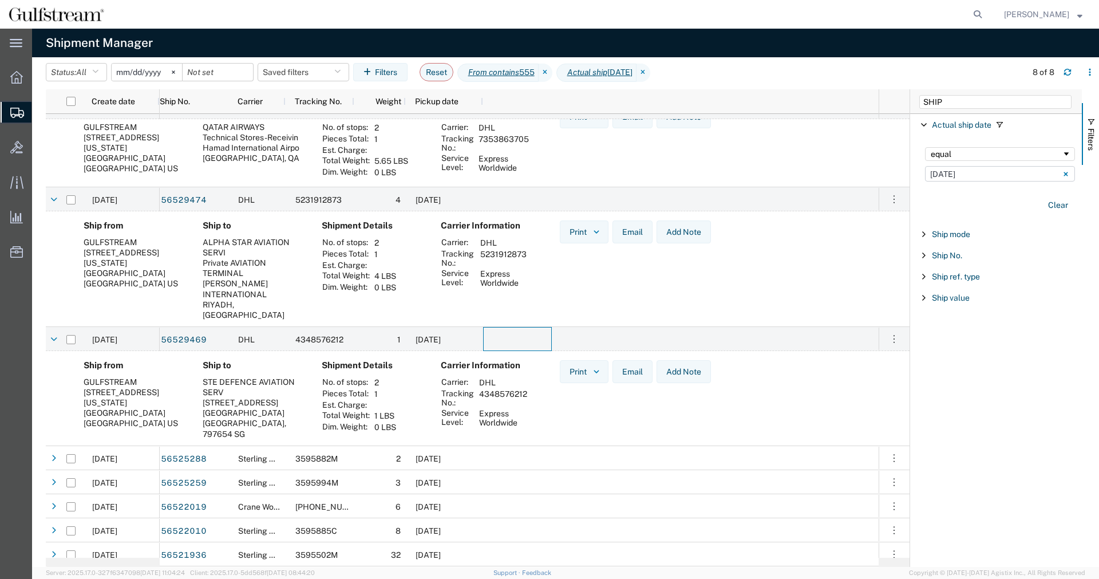
scroll to position [41, 0]
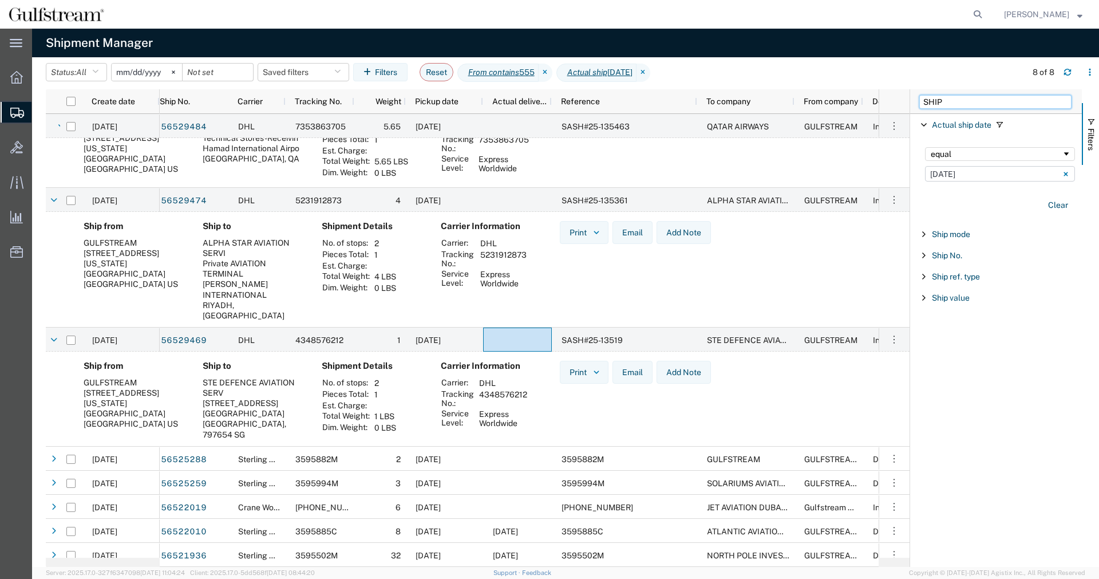
click at [959, 105] on input "SHIP" at bounding box center [995, 102] width 152 height 14
drag, startPoint x: 968, startPoint y: 101, endPoint x: 707, endPoint y: 72, distance: 262.7
click at [919, 95] on input "SHIP" at bounding box center [995, 102] width 152 height 14
click at [925, 124] on span "Filter List 1 Filters" at bounding box center [923, 124] width 9 height 9
click at [973, 98] on input "CREATED" at bounding box center [995, 102] width 152 height 14
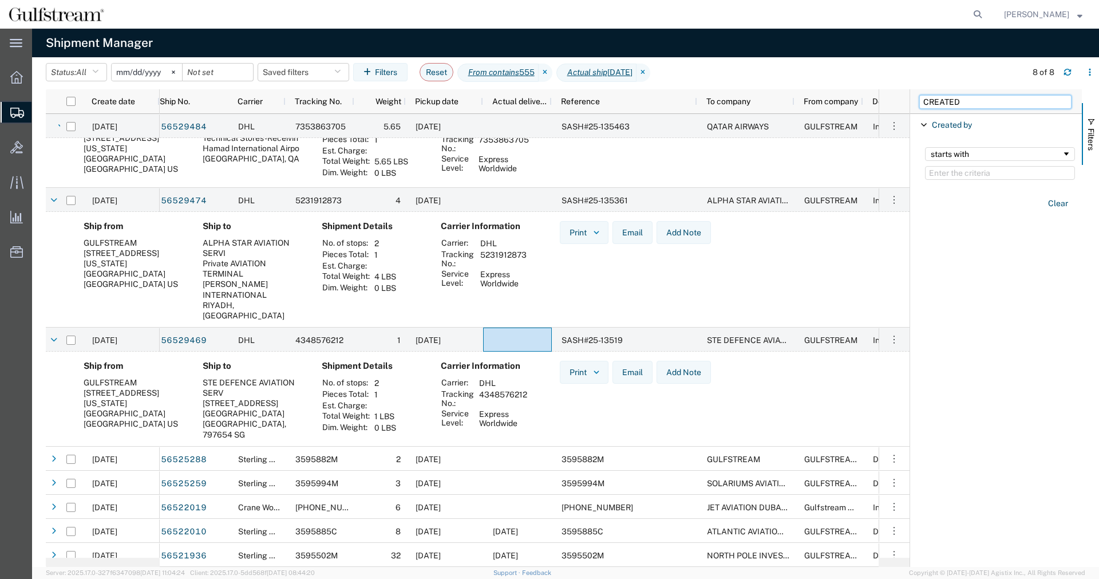
drag, startPoint x: 977, startPoint y: 98, endPoint x: 966, endPoint y: 99, distance: 10.9
click at [966, 99] on input "CREATED" at bounding box center [995, 102] width 152 height 14
type input "CREATE"
click at [918, 148] on div "Created by" at bounding box center [996, 146] width 172 height 21
click at [922, 118] on div "Create date" at bounding box center [996, 124] width 172 height 21
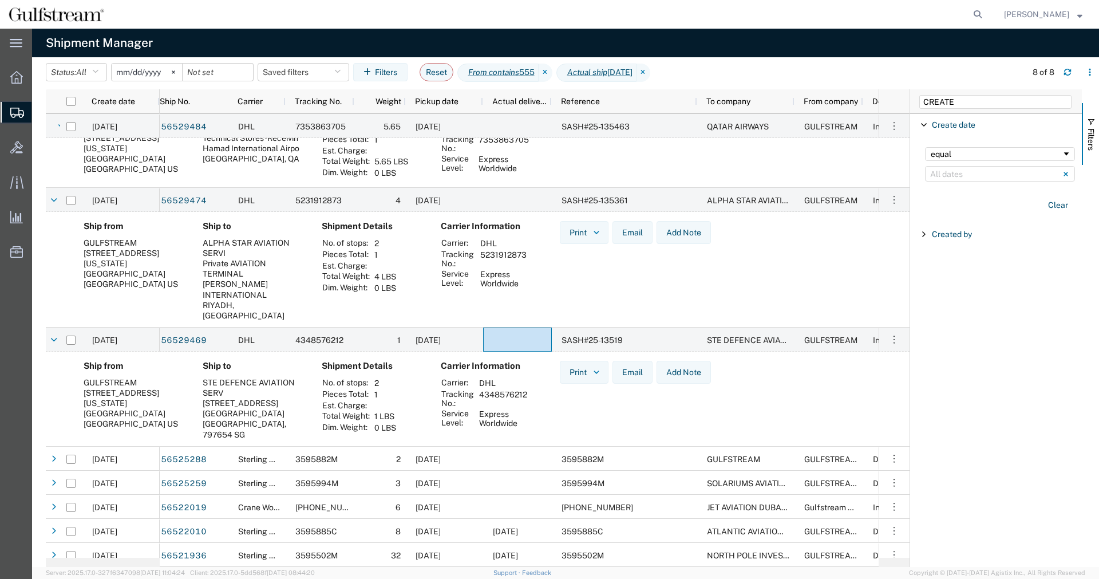
click at [937, 157] on div "equal" at bounding box center [996, 153] width 131 height 9
click at [940, 155] on div "equal" at bounding box center [996, 153] width 131 height 9
click at [949, 183] on div "equal [DATE] Su Mo Tu We Th Fr Sa 1 2 3 4 5 6 7 8 9 10 11 12 13 14 15 16 17 18 …" at bounding box center [1000, 164] width 164 height 48
click at [949, 176] on input "Filter List 2 Filters" at bounding box center [1000, 173] width 150 height 15
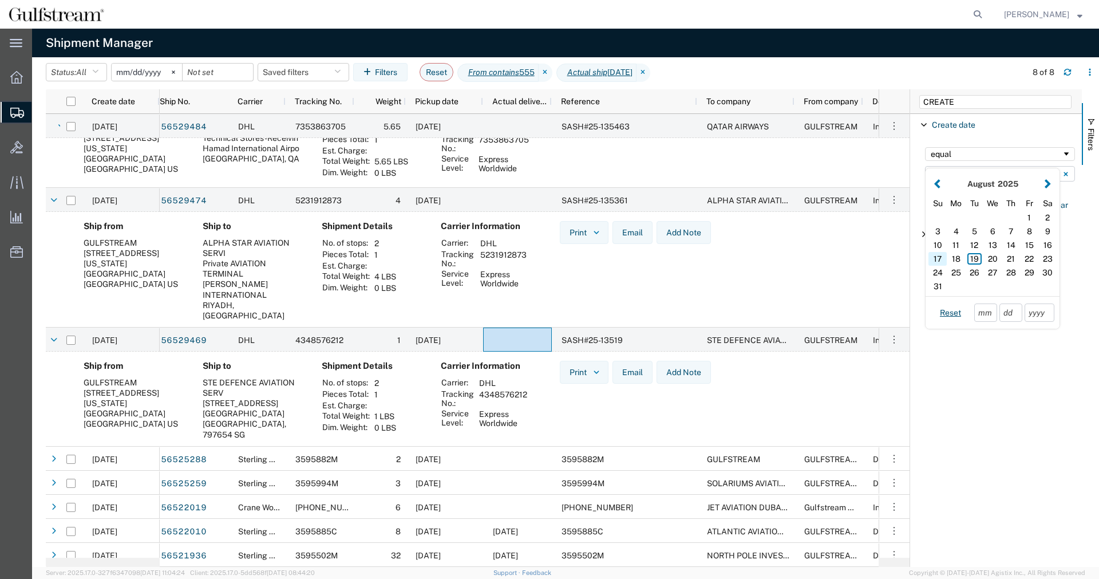
click at [935, 257] on div "17" at bounding box center [937, 259] width 18 height 14
type input "[DATE]"
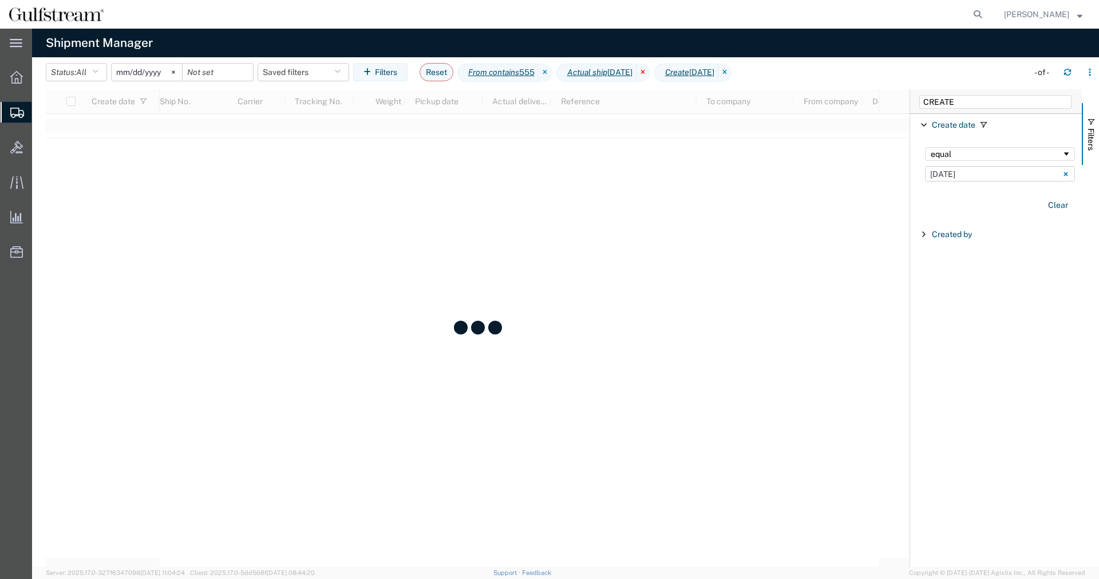
click at [650, 70] on icon at bounding box center [643, 73] width 14 height 18
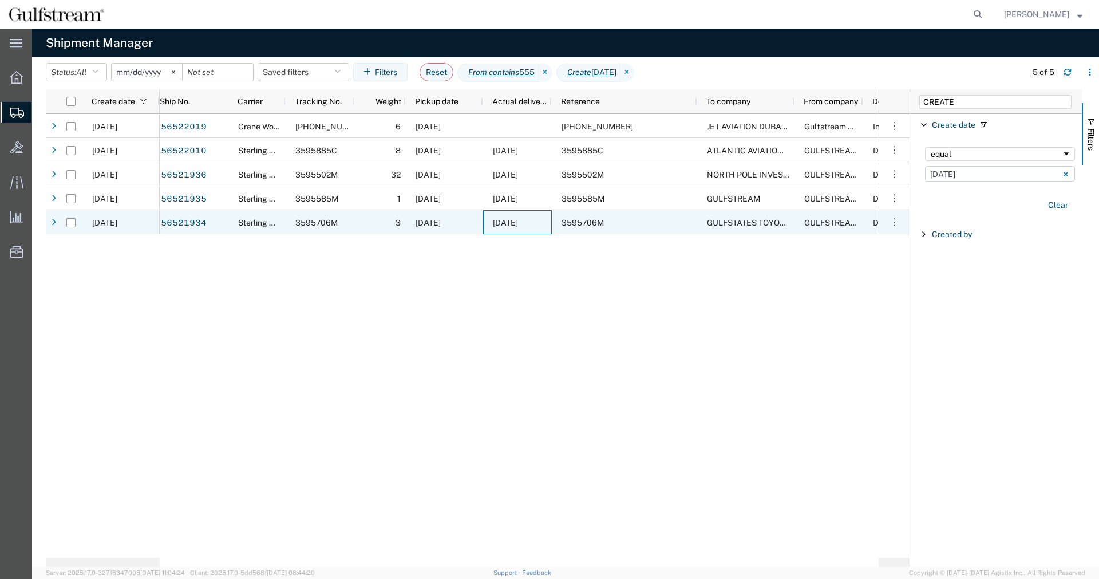
click at [518, 225] on span "[DATE]" at bounding box center [505, 222] width 25 height 9
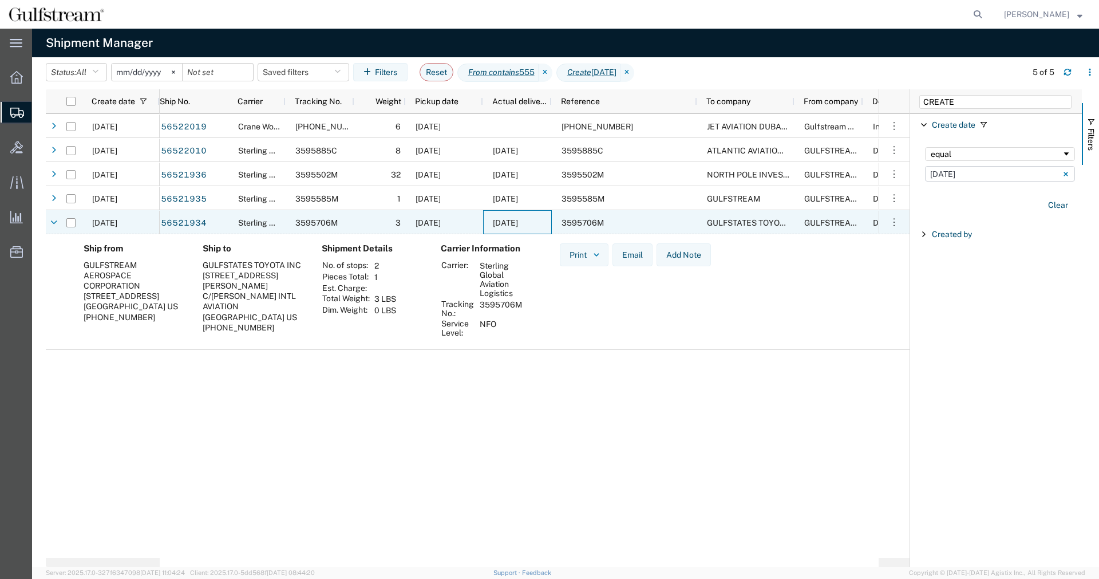
click at [518, 224] on span "[DATE]" at bounding box center [505, 222] width 25 height 9
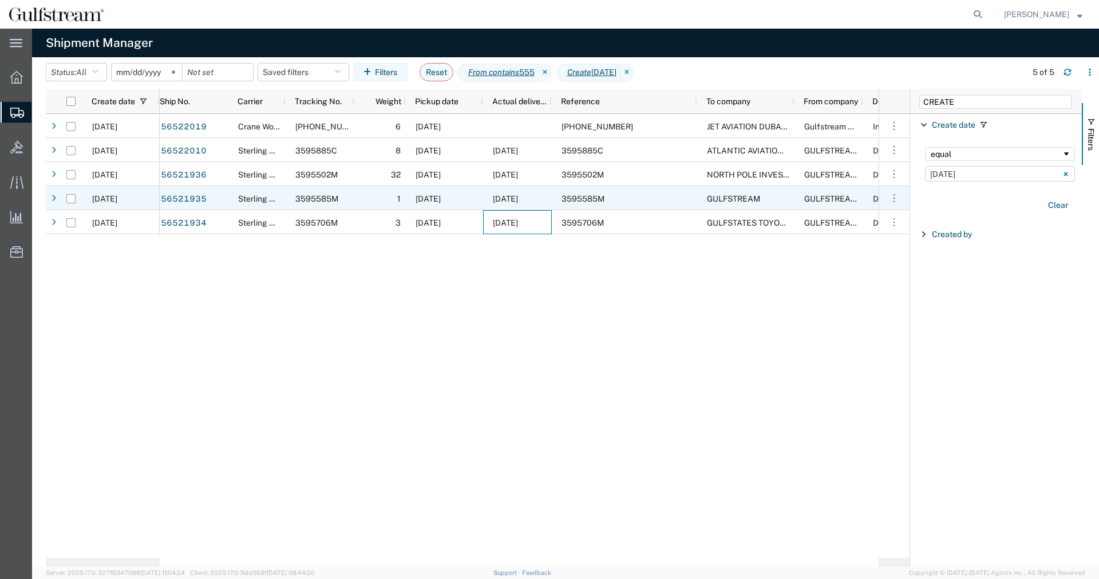
click at [540, 201] on div "[DATE]" at bounding box center [517, 198] width 69 height 24
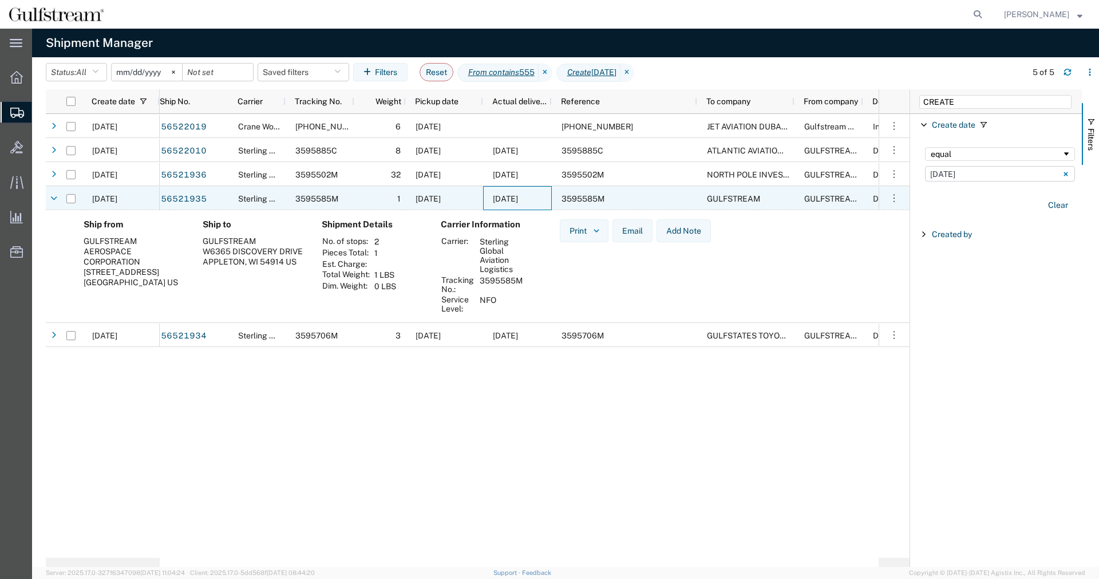
click at [537, 204] on div "[DATE]" at bounding box center [517, 198] width 69 height 24
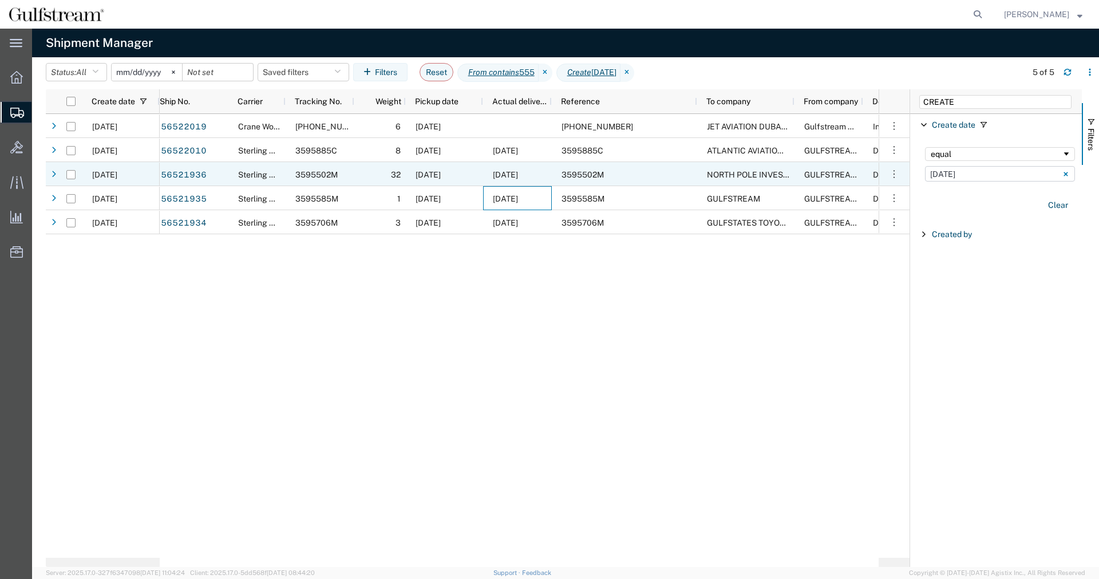
click at [533, 183] on div "[DATE]" at bounding box center [517, 174] width 69 height 24
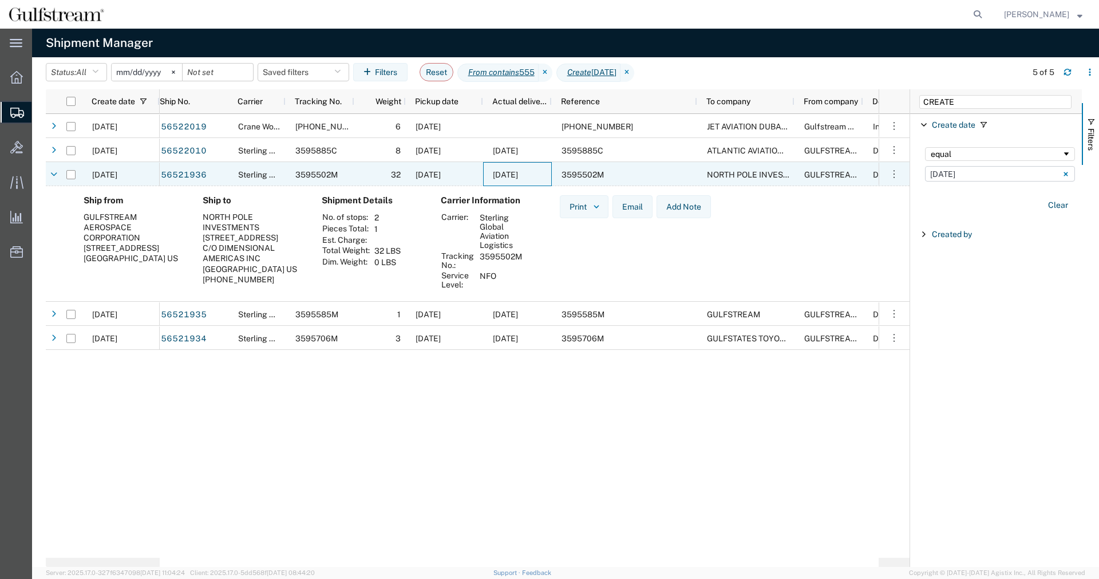
click at [533, 183] on div "[DATE]" at bounding box center [517, 174] width 69 height 24
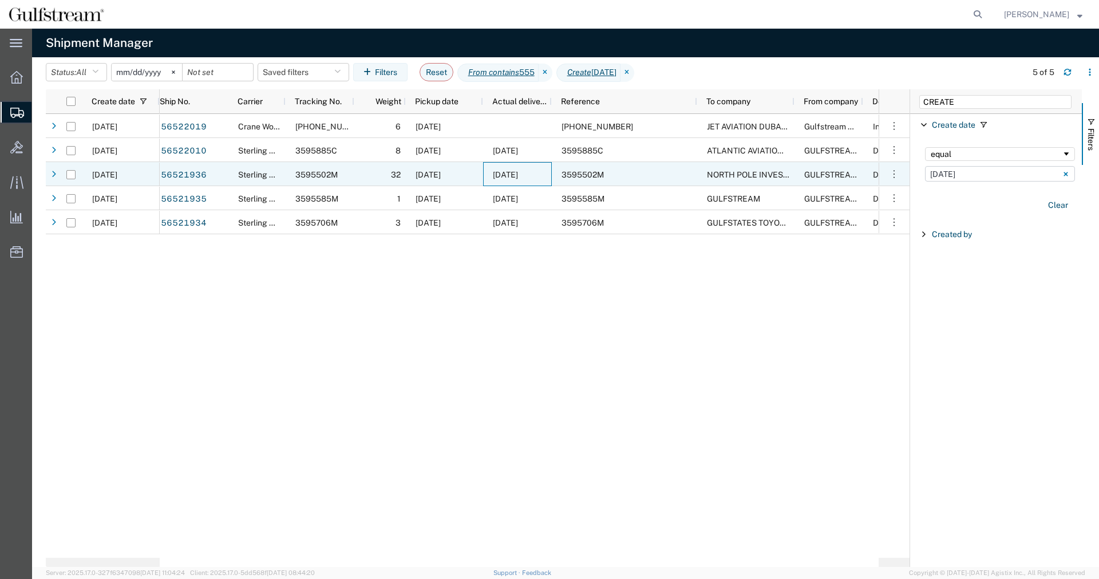
click at [518, 154] on span "[DATE]" at bounding box center [505, 150] width 25 height 9
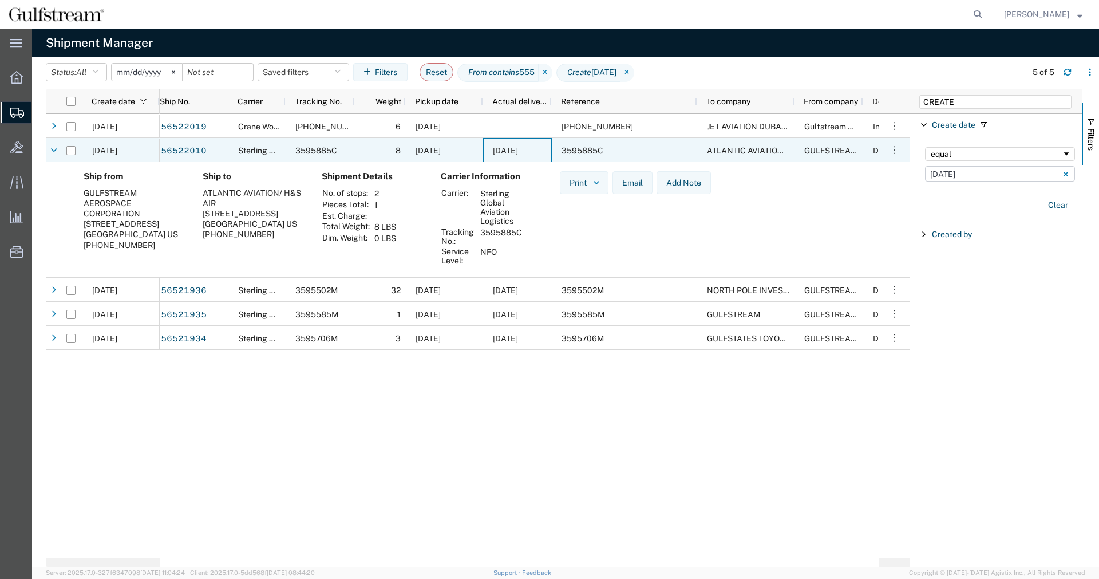
click at [518, 154] on span "[DATE]" at bounding box center [505, 150] width 25 height 9
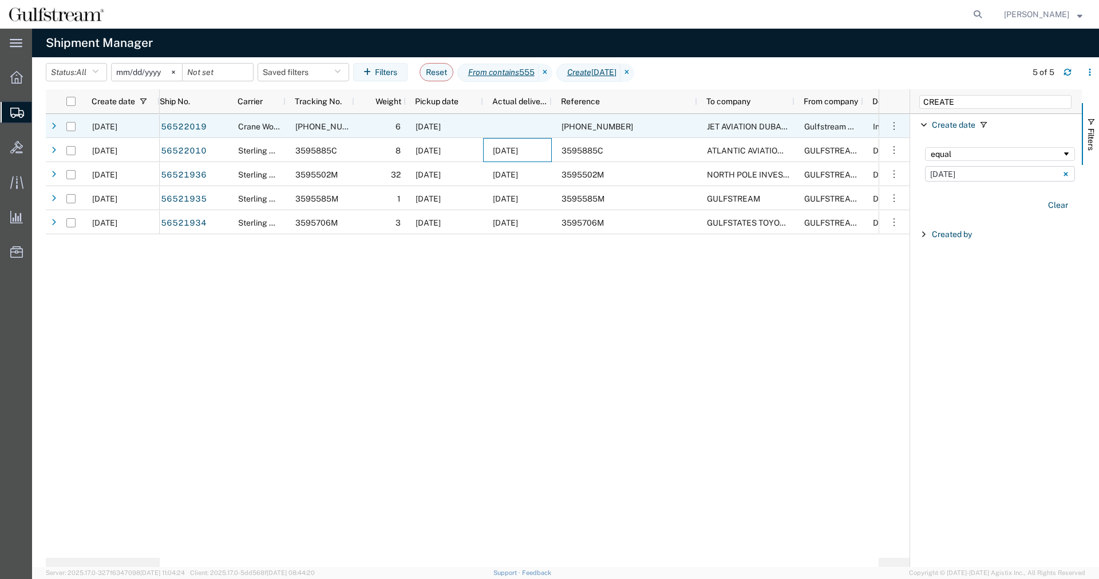
click at [523, 131] on div at bounding box center [517, 126] width 69 height 24
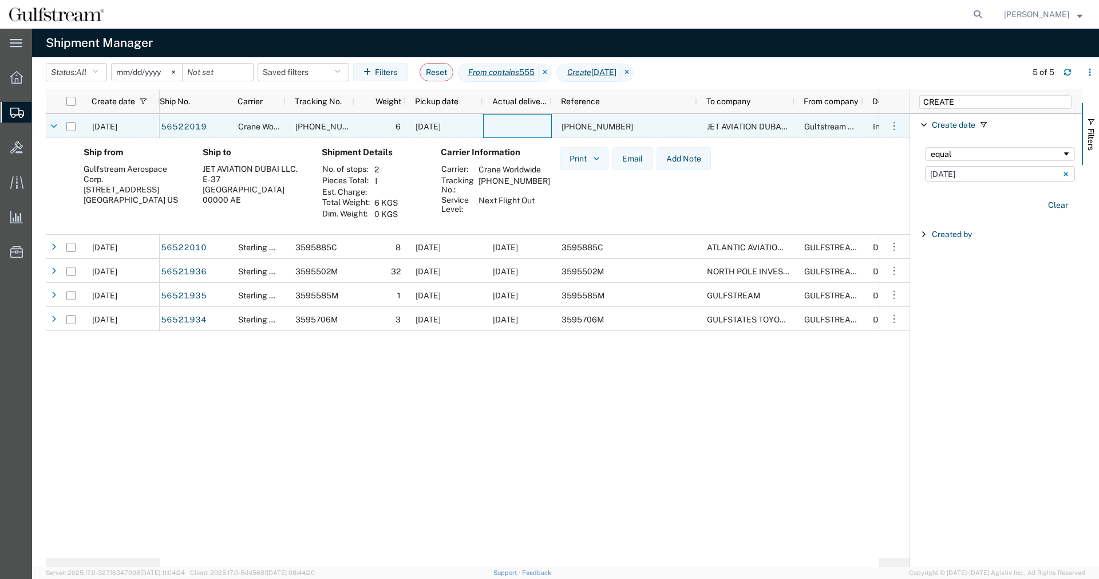
click at [522, 130] on div at bounding box center [517, 126] width 69 height 24
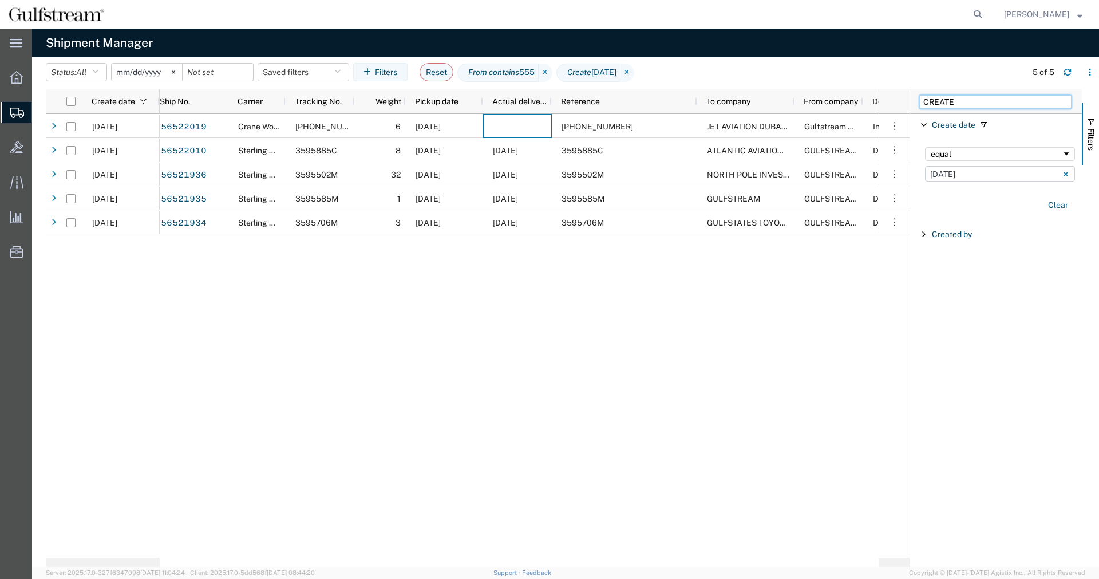
click at [952, 103] on input "CREATE" at bounding box center [995, 102] width 152 height 14
drag, startPoint x: 964, startPoint y: 103, endPoint x: 659, endPoint y: 78, distance: 305.5
click at [919, 95] on input "CREATE" at bounding box center [995, 102] width 152 height 14
type input "CARRIER"
click at [923, 148] on span "Filter List 3 Filters" at bounding box center [923, 145] width 9 height 9
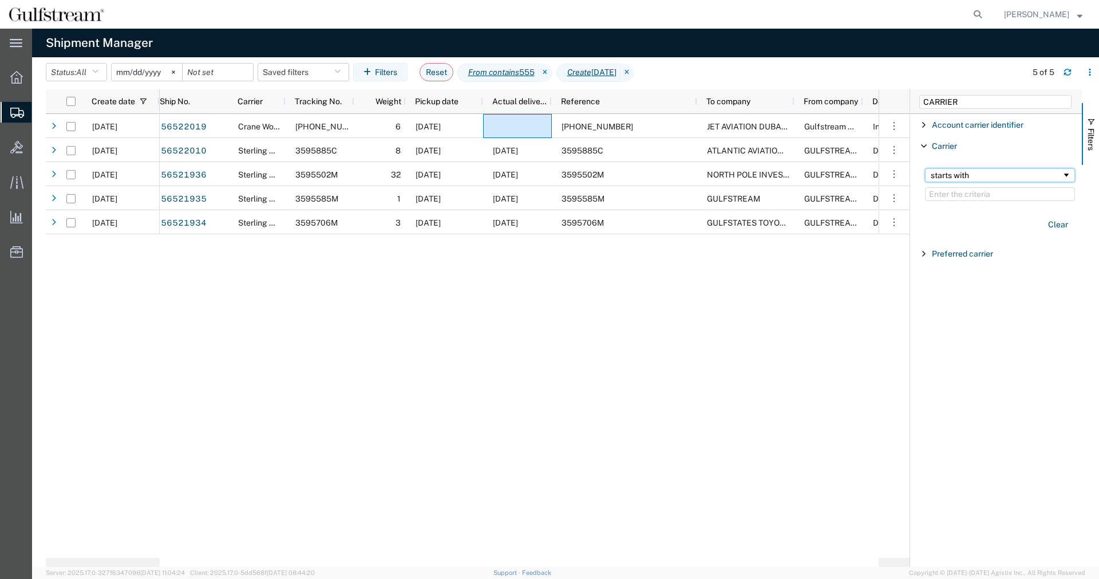
click at [955, 177] on div "starts with" at bounding box center [996, 175] width 131 height 9
click at [967, 194] on input "Filter Value" at bounding box center [1000, 194] width 150 height 14
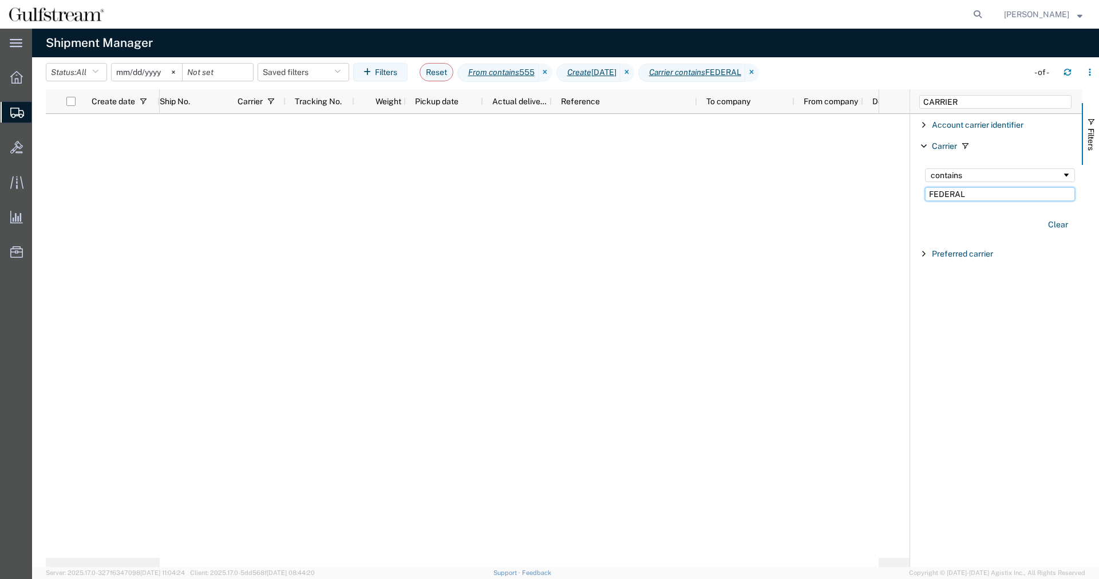
drag, startPoint x: 991, startPoint y: 197, endPoint x: 802, endPoint y: 172, distance: 190.5
click at [925, 187] on input "FEDERAL" at bounding box center [1000, 194] width 150 height 14
type input "FEDEX"
drag, startPoint x: 977, startPoint y: 101, endPoint x: 898, endPoint y: 98, distance: 79.0
click at [919, 98] on input "CARRIER" at bounding box center [995, 102] width 152 height 14
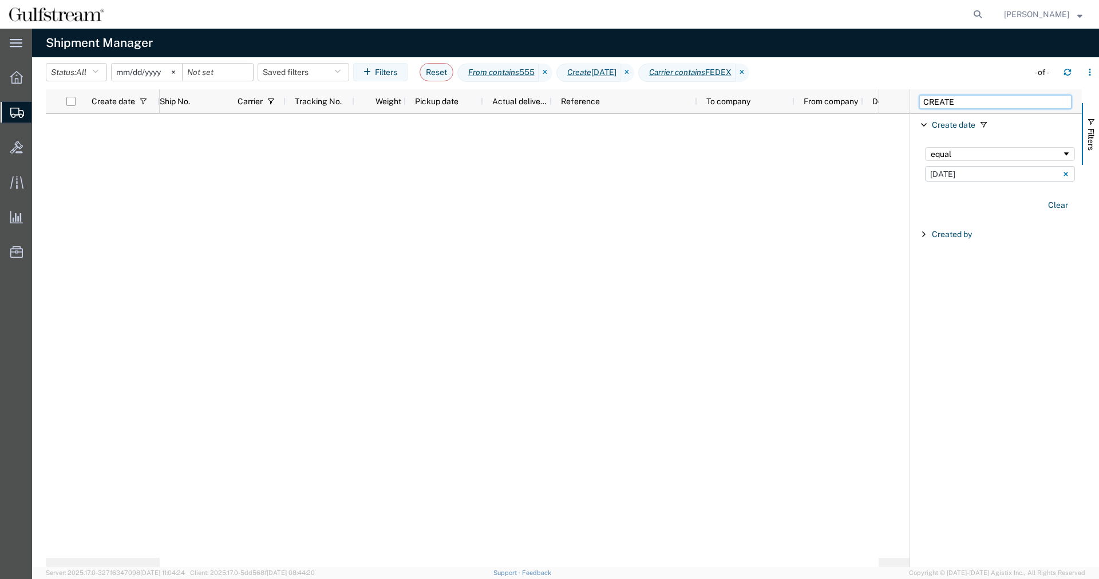
type input "CREATE"
click at [1028, 173] on input "[DATE]" at bounding box center [1000, 173] width 150 height 15
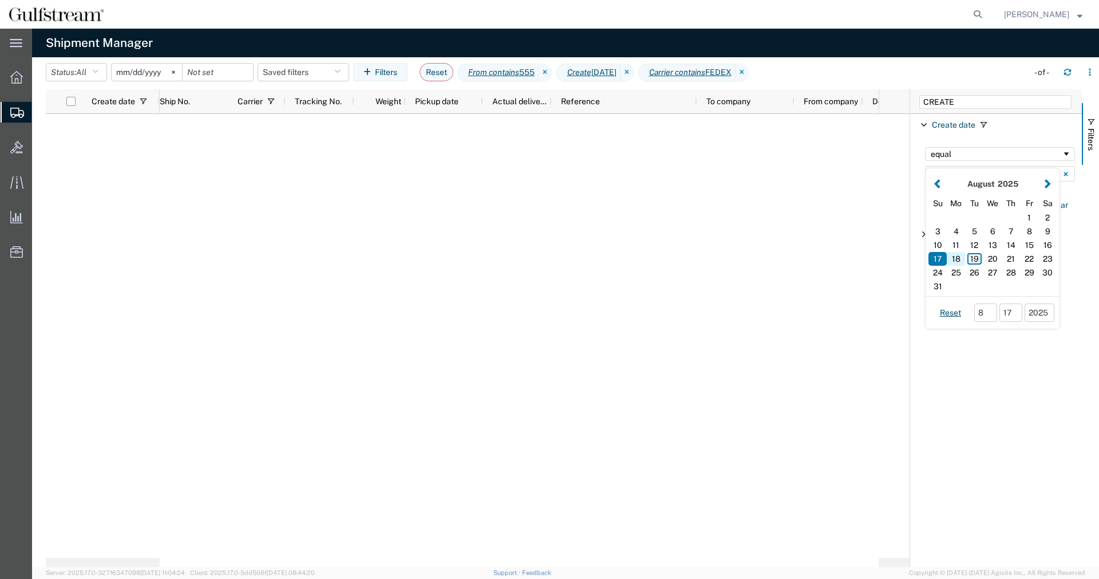
click at [959, 259] on div "18" at bounding box center [956, 259] width 18 height 14
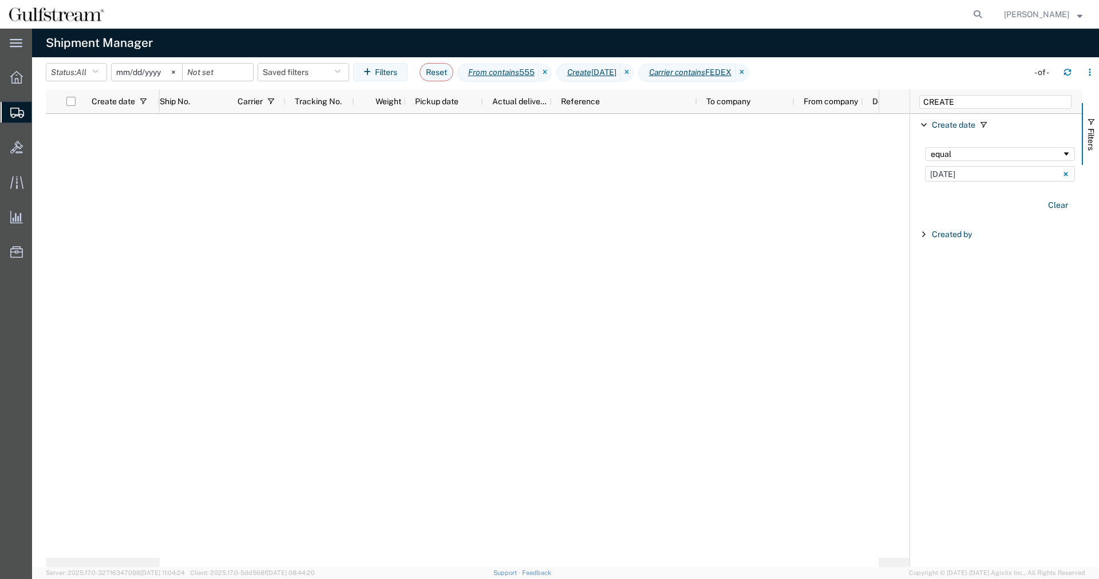
type input "[DATE]"
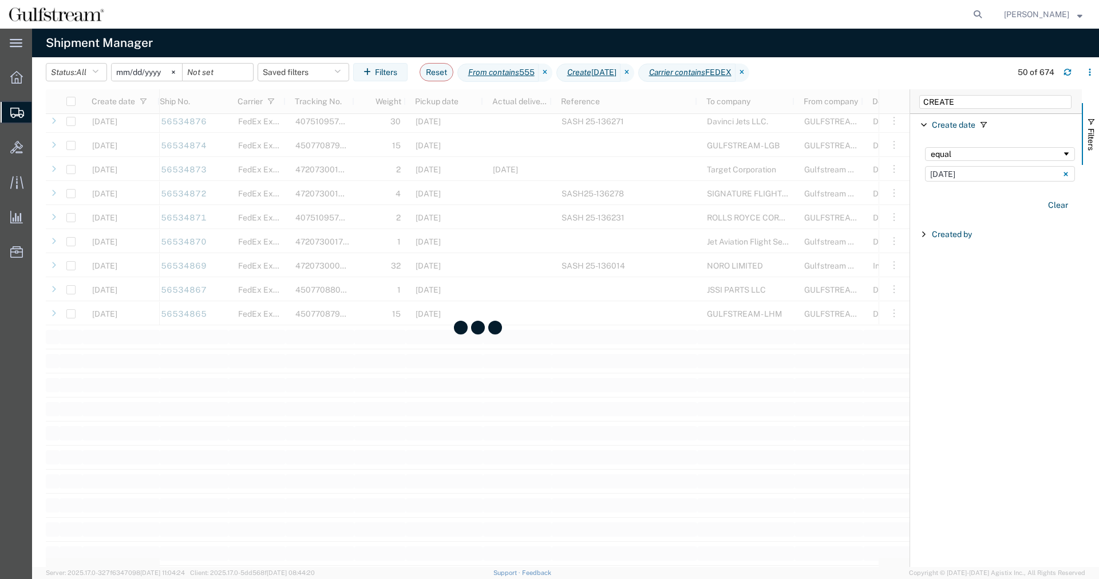
scroll to position [1054, 0]
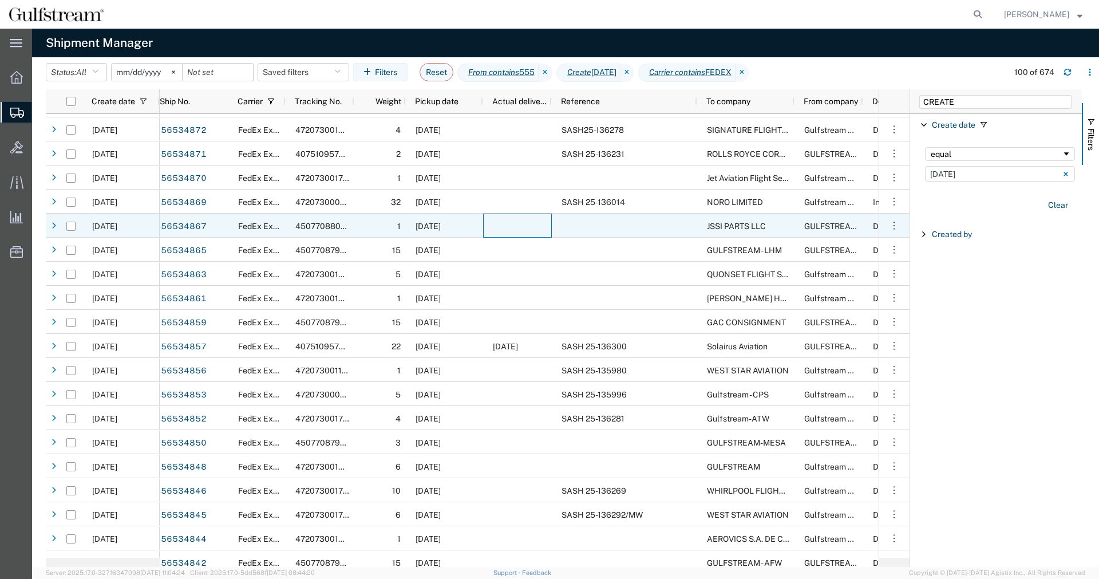
click at [521, 215] on div at bounding box center [517, 225] width 69 height 24
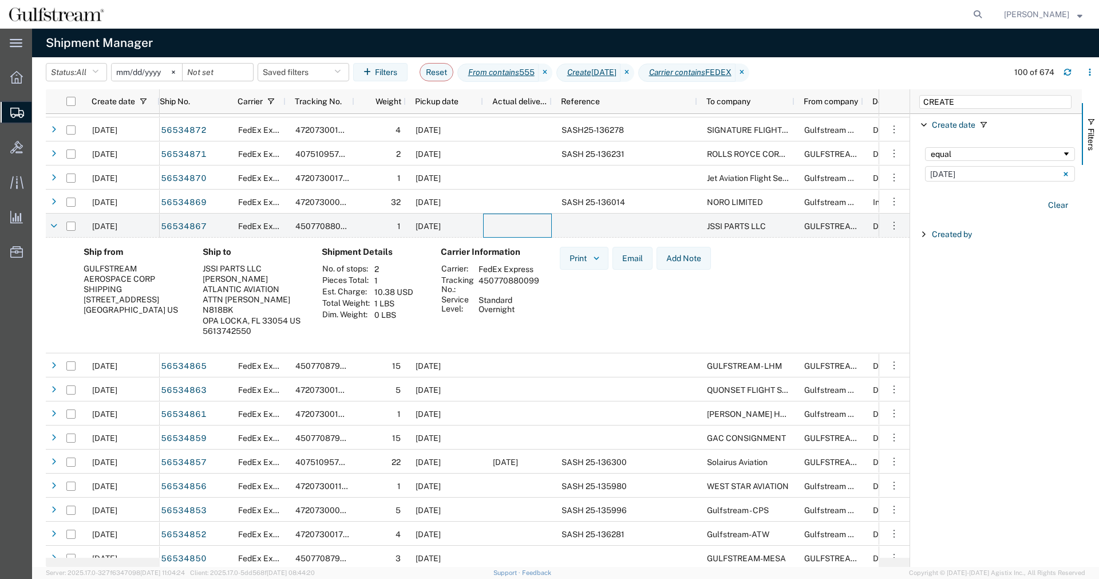
click at [522, 279] on td "450770880099" at bounding box center [508, 284] width 69 height 19
copy td "450770880099"
click at [976, 104] on input "CREATE" at bounding box center [995, 102] width 152 height 14
drag, startPoint x: 980, startPoint y: 104, endPoint x: 565, endPoint y: 124, distance: 414.8
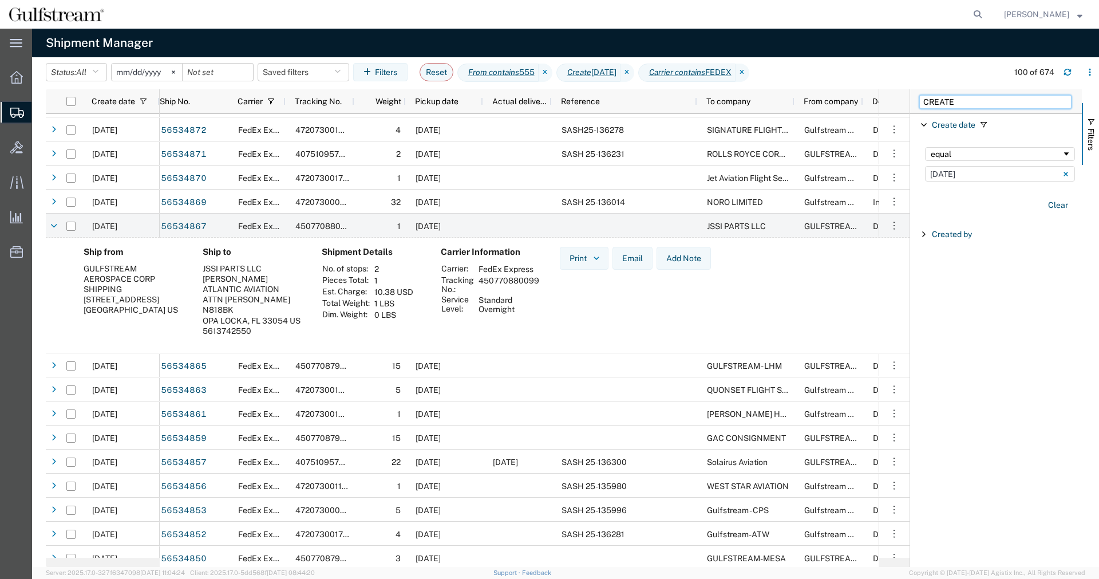
click at [919, 109] on input "CREATE" at bounding box center [995, 102] width 152 height 14
type input "TO COM"
click at [917, 128] on div "To company" at bounding box center [996, 124] width 172 height 21
click at [940, 153] on div "starts with" at bounding box center [996, 153] width 131 height 9
click at [949, 171] on input "Filter Value" at bounding box center [1000, 173] width 150 height 14
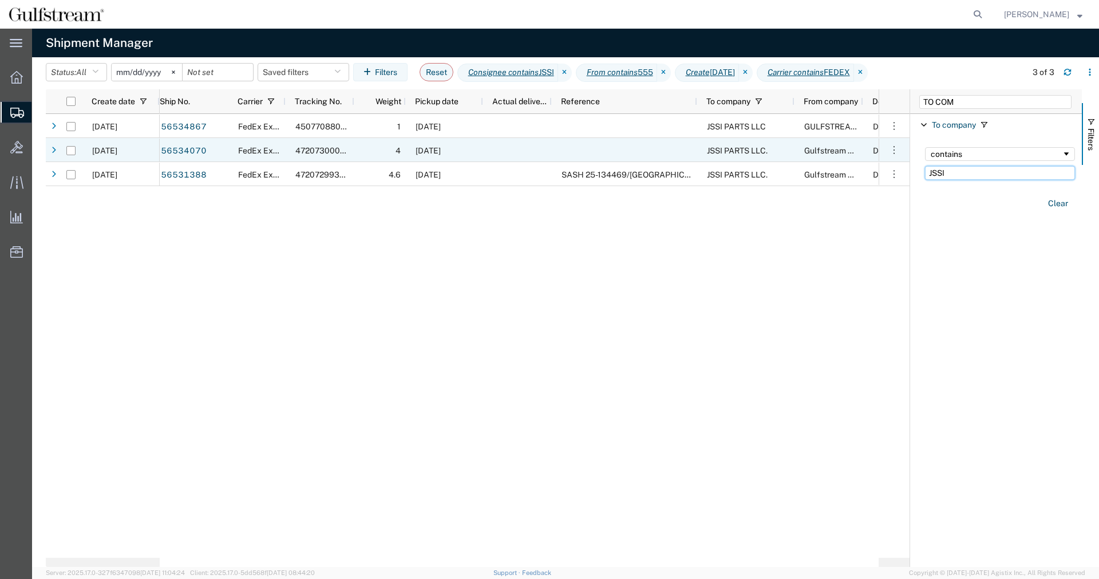
type input "JSSI"
click at [615, 156] on div at bounding box center [624, 150] width 145 height 24
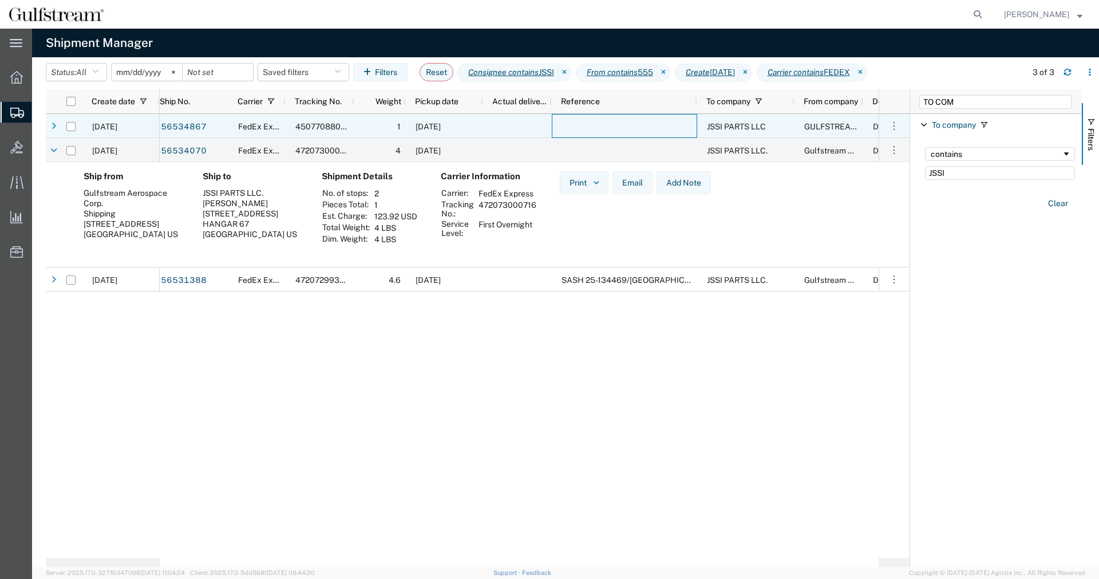
click at [610, 129] on div at bounding box center [624, 126] width 145 height 24
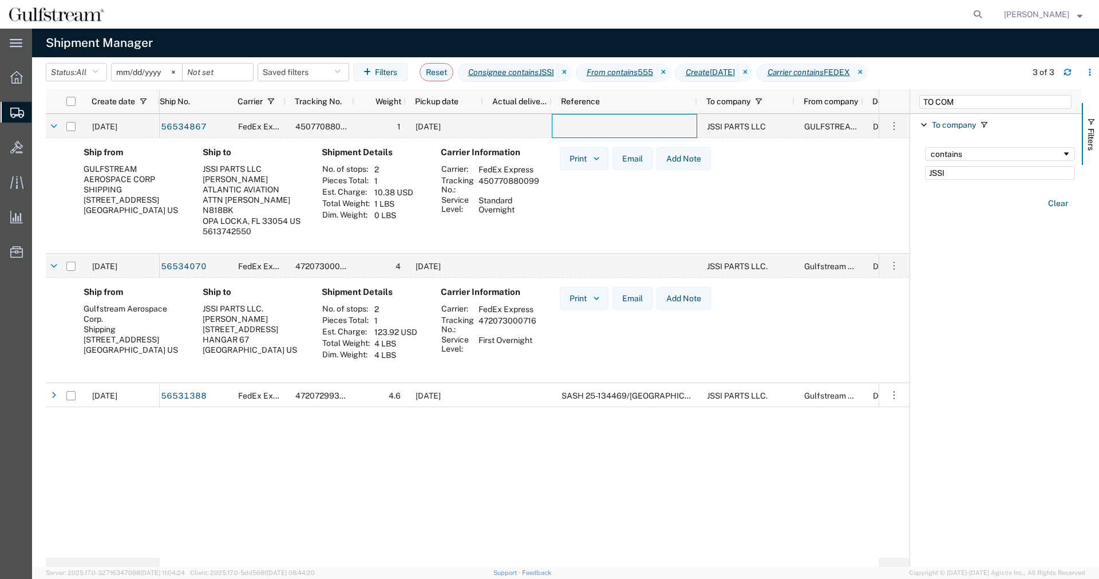
click at [506, 324] on td "472073000716" at bounding box center [507, 324] width 66 height 19
copy td "472073000716"
click at [513, 178] on td "450770880099" at bounding box center [508, 184] width 69 height 19
click at [513, 177] on td "450770880099" at bounding box center [508, 184] width 69 height 19
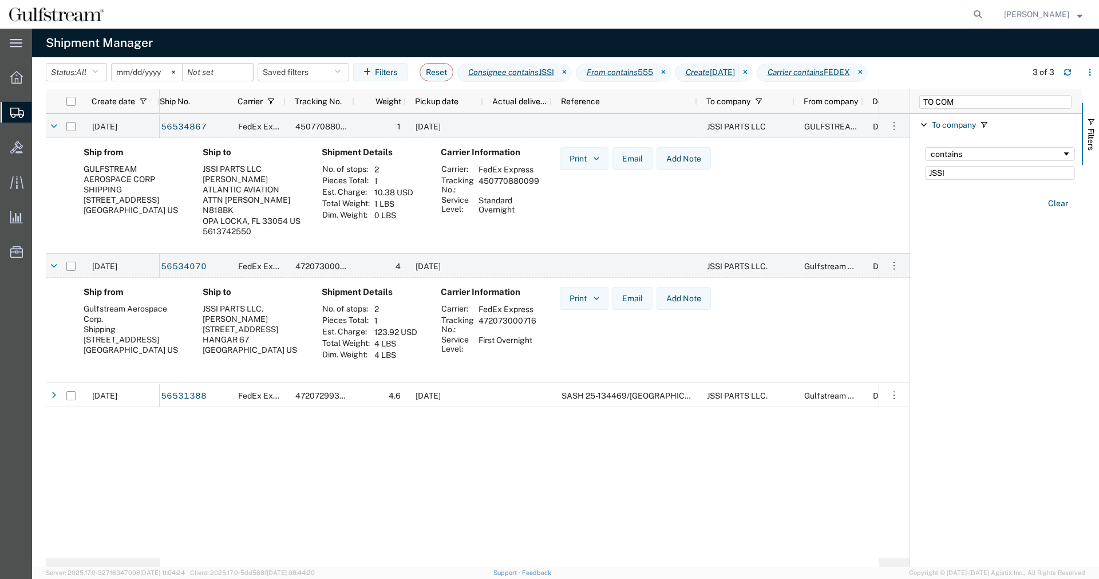
copy td "450770880099"
click at [959, 99] on input "TO COM" at bounding box center [995, 102] width 152 height 14
drag, startPoint x: 975, startPoint y: 101, endPoint x: 760, endPoint y: 93, distance: 215.4
click at [919, 95] on input "TO COM" at bounding box center [995, 102] width 152 height 14
type input "CREATE"
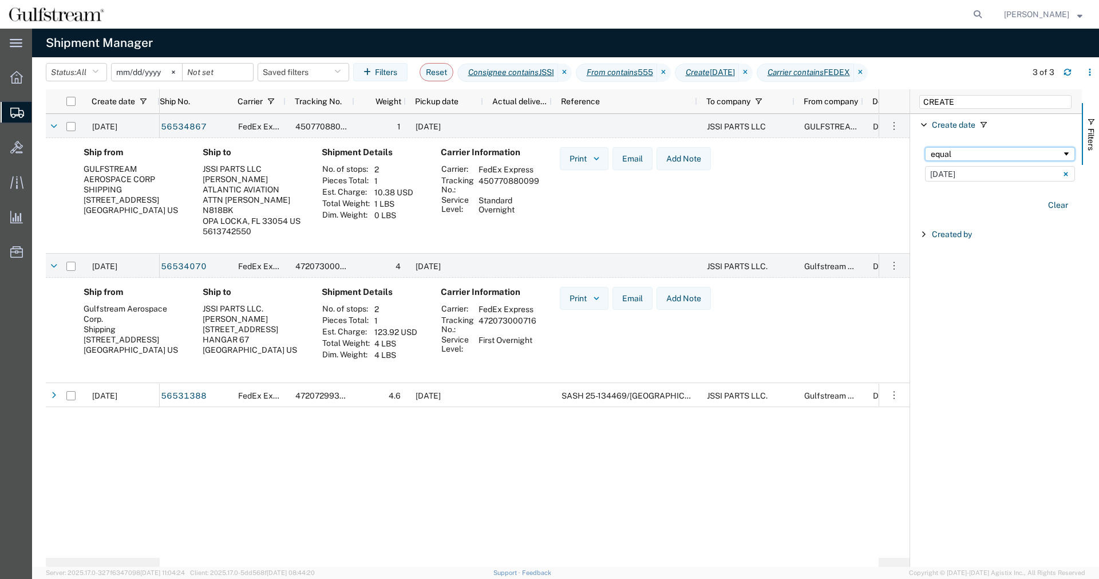
click at [952, 153] on div "equal" at bounding box center [996, 153] width 131 height 9
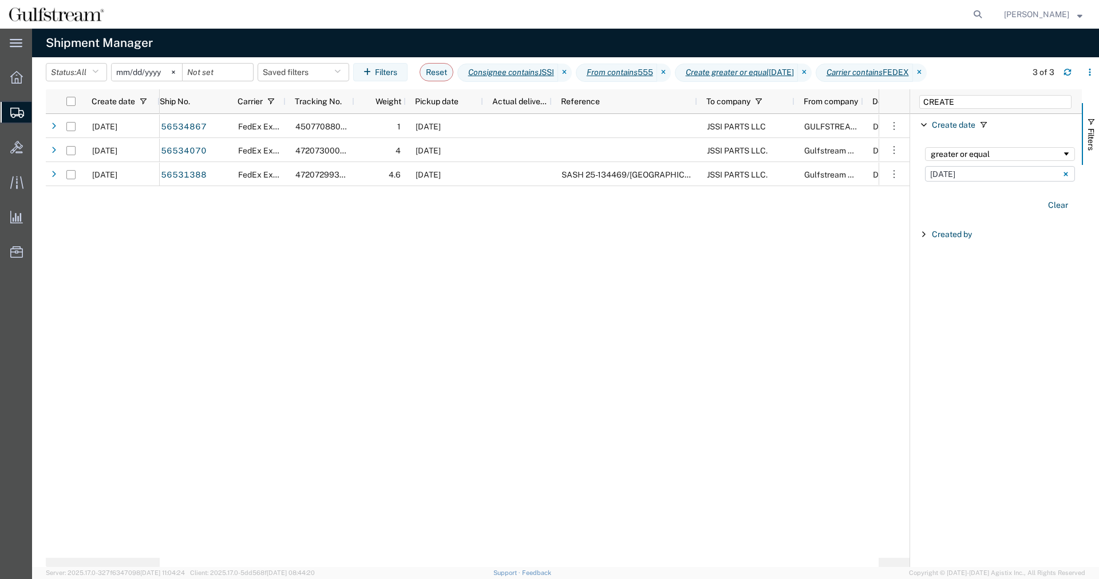
click at [981, 171] on input "[DATE]" at bounding box center [1000, 173] width 150 height 15
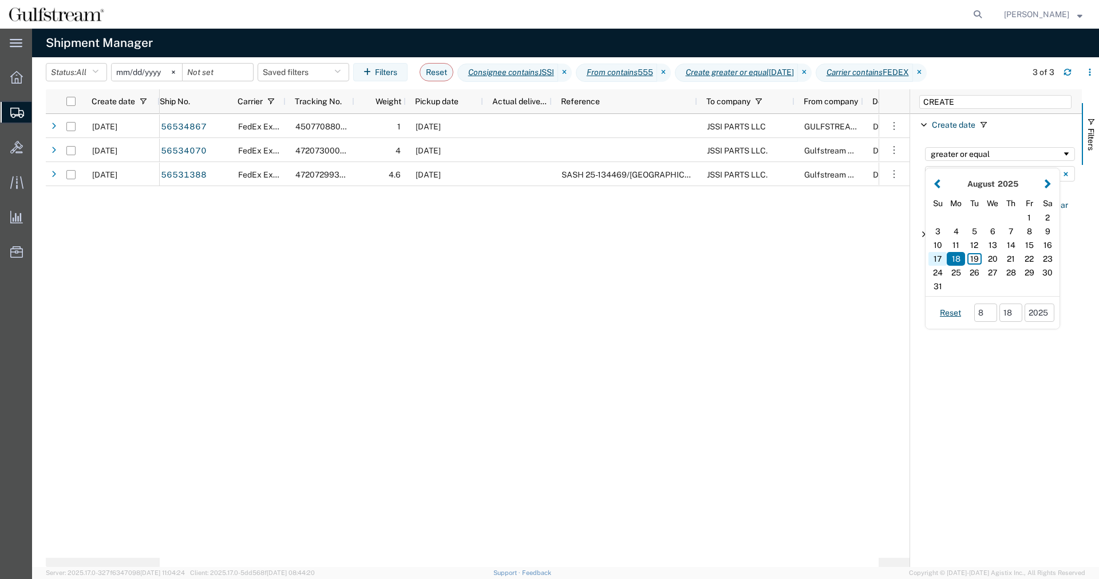
click at [943, 255] on div "17" at bounding box center [937, 259] width 18 height 14
type input "[DATE]"
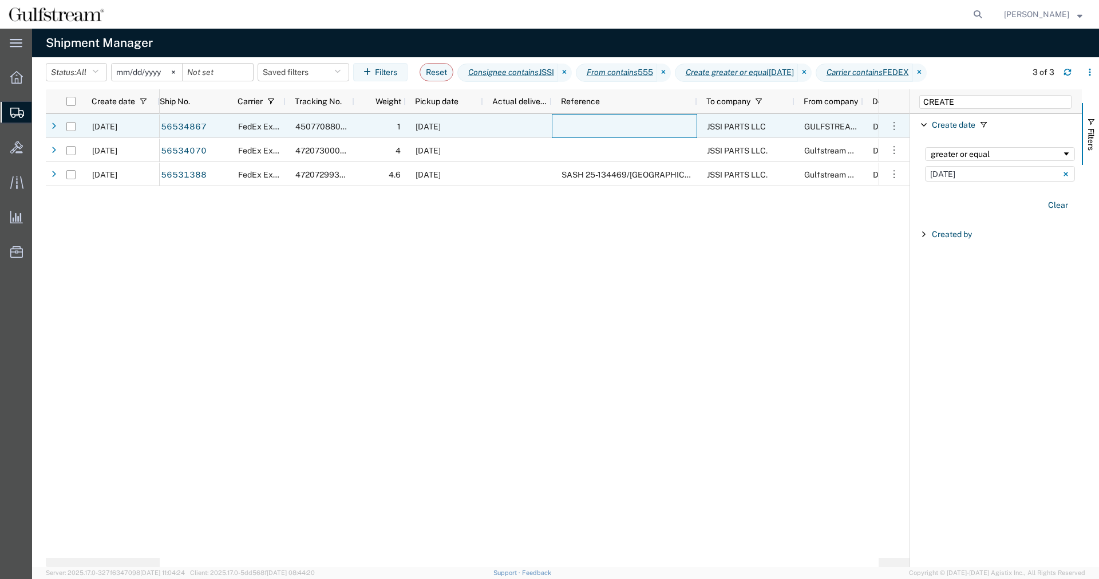
click at [559, 118] on div at bounding box center [624, 126] width 145 height 24
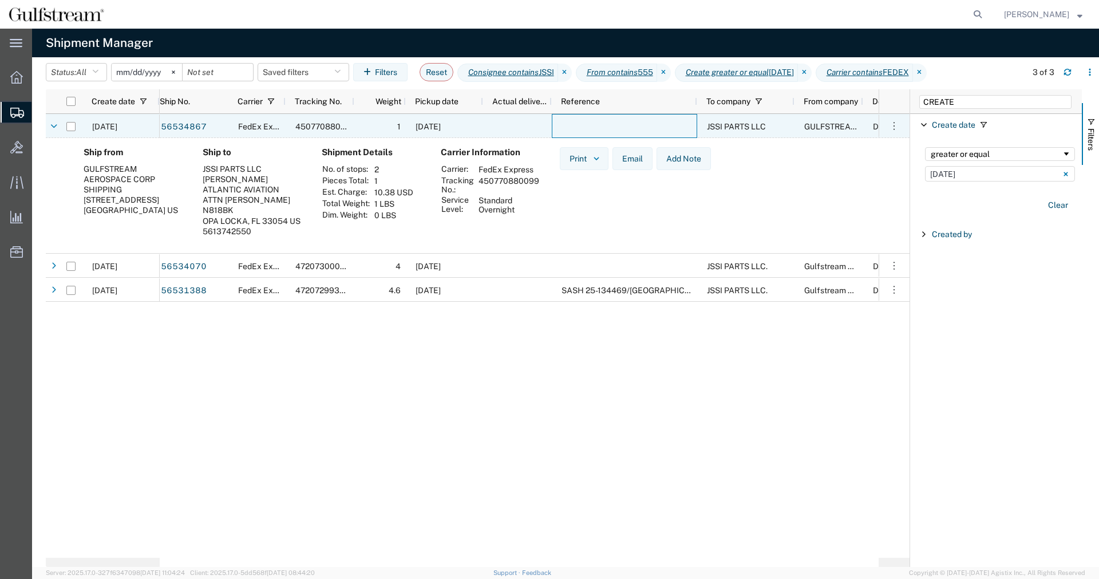
click at [559, 117] on div at bounding box center [624, 126] width 145 height 24
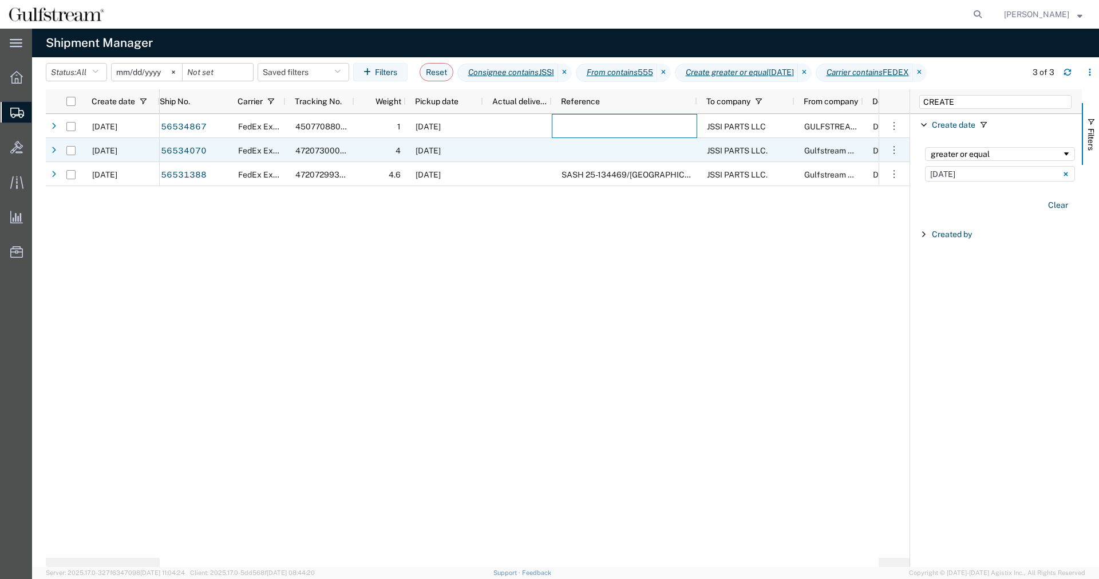
click at [555, 145] on div at bounding box center [624, 150] width 145 height 24
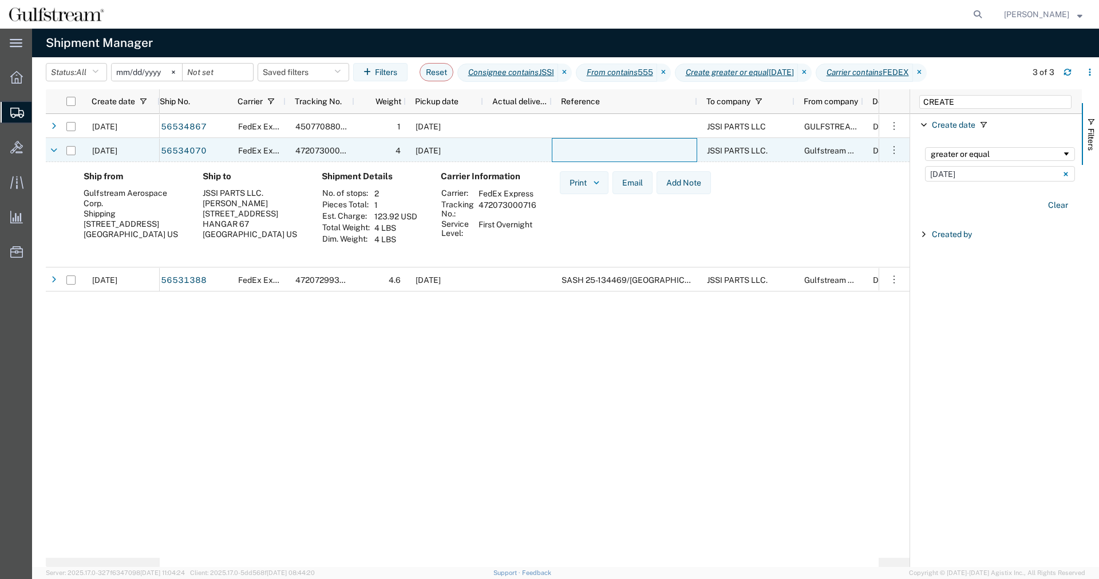
click at [555, 145] on div at bounding box center [624, 150] width 145 height 24
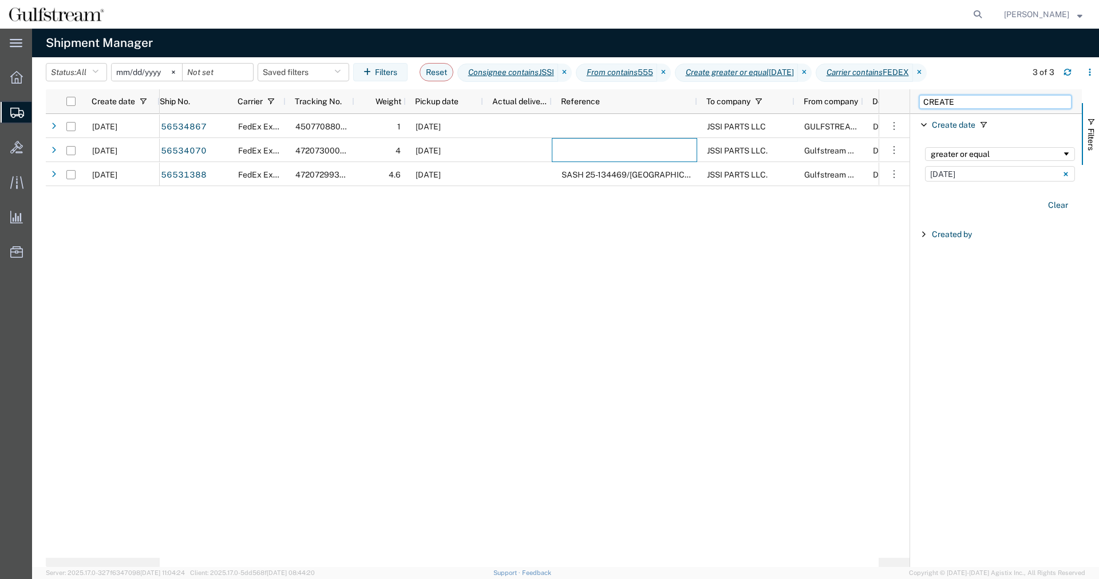
click at [963, 100] on input "CREATE" at bounding box center [995, 102] width 152 height 14
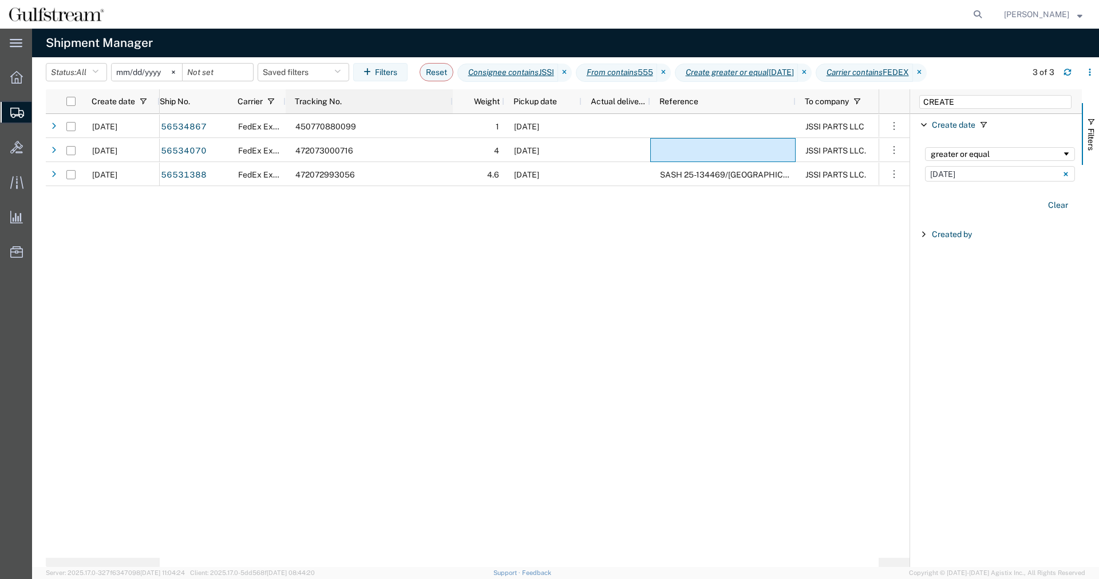
drag, startPoint x: 353, startPoint y: 102, endPoint x: 450, endPoint y: 110, distance: 97.6
click at [450, 110] on div at bounding box center [452, 101] width 5 height 24
click at [927, 72] on icon at bounding box center [920, 73] width 14 height 18
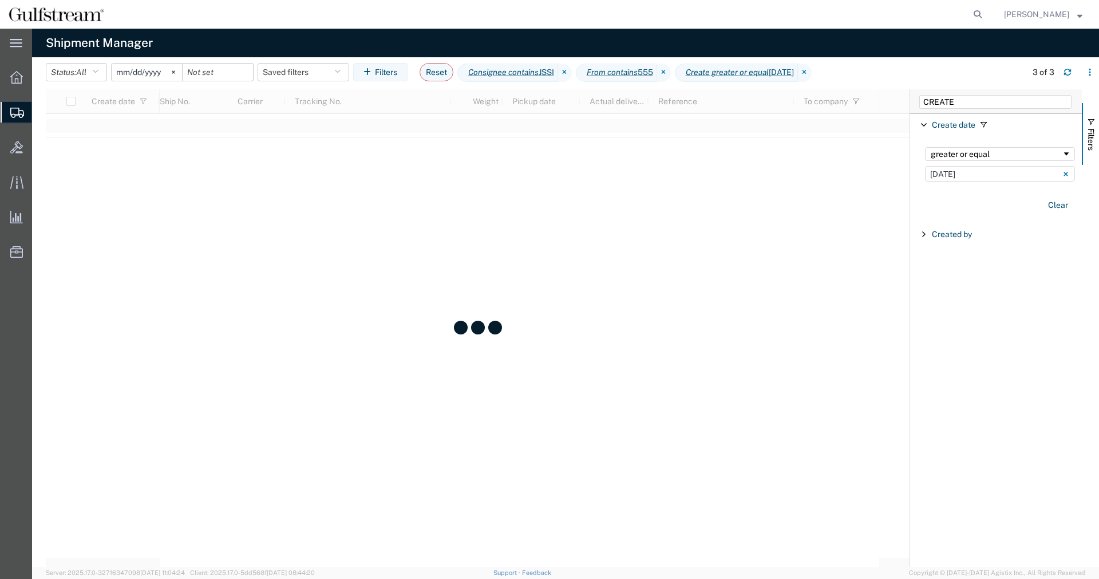
click at [966, 93] on div "CREATE" at bounding box center [996, 101] width 172 height 25
drag, startPoint x: 972, startPoint y: 101, endPoint x: 585, endPoint y: 78, distance: 387.5
click at [919, 95] on input "CREATE" at bounding box center [995, 102] width 152 height 14
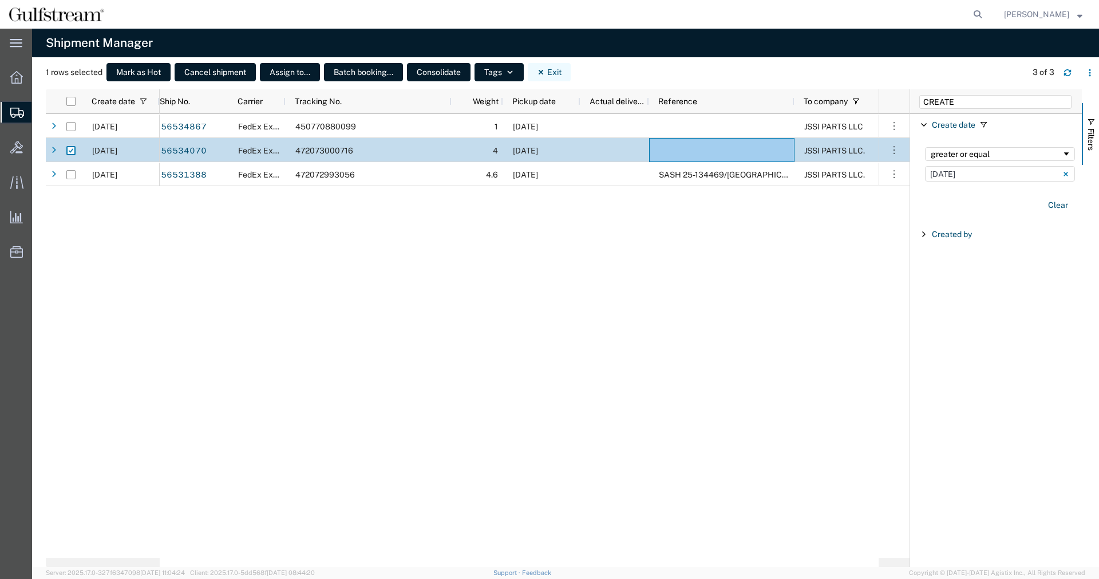
click at [561, 74] on button "Exit" at bounding box center [549, 72] width 43 height 18
checkbox input "false"
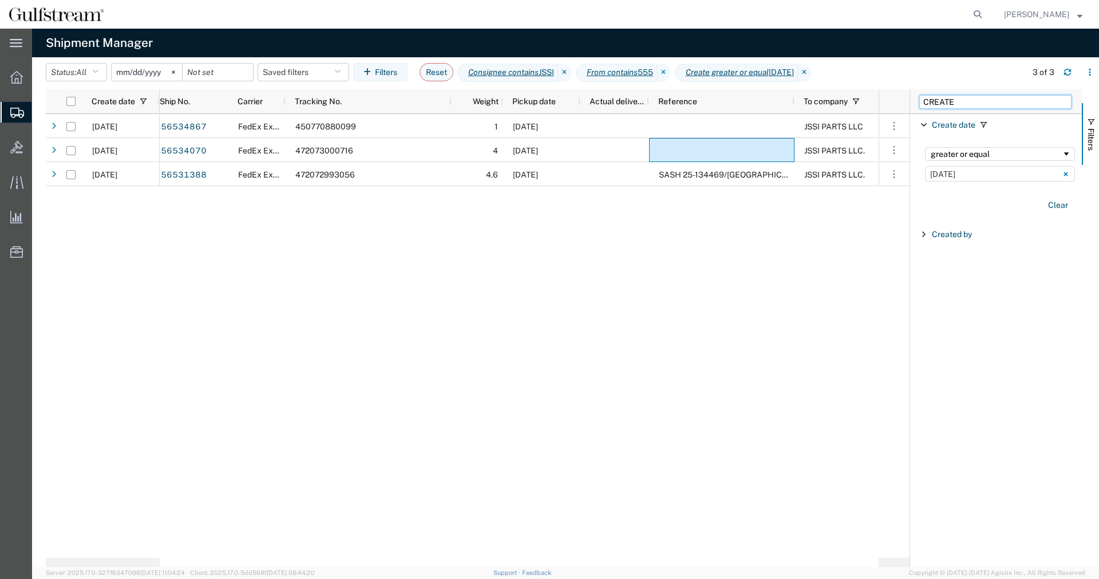
click at [961, 107] on input "CREATE" at bounding box center [995, 102] width 152 height 14
drag, startPoint x: 967, startPoint y: 103, endPoint x: 857, endPoint y: 98, distance: 109.4
click at [919, 98] on input "CREATE" at bounding box center [995, 102] width 152 height 14
type input "refere"
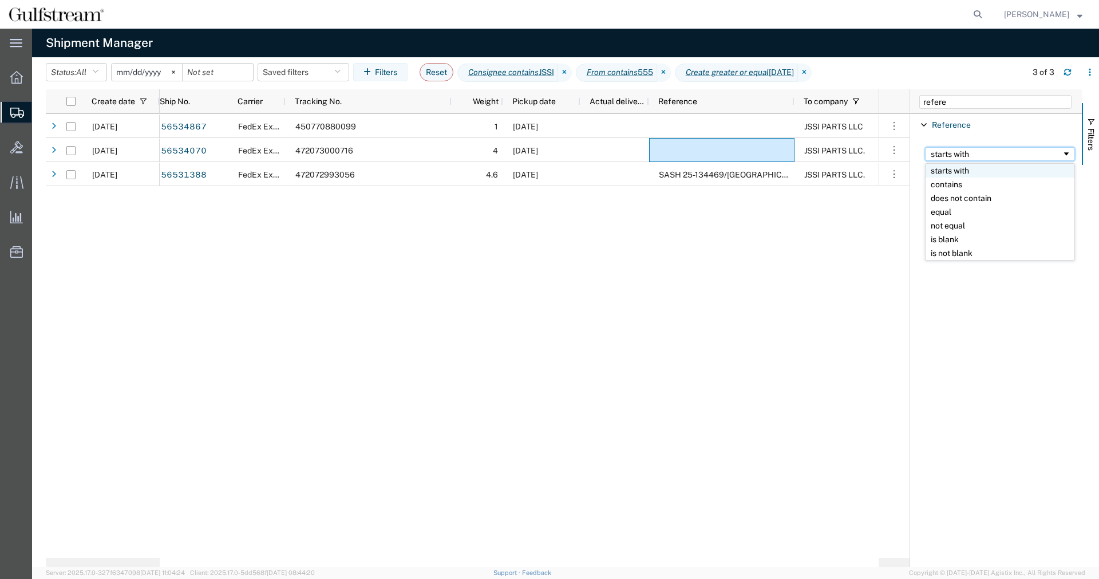
click at [948, 158] on div "starts with" at bounding box center [996, 153] width 131 height 9
click at [952, 175] on input "Filter Value" at bounding box center [1000, 173] width 150 height 14
type input "127456"
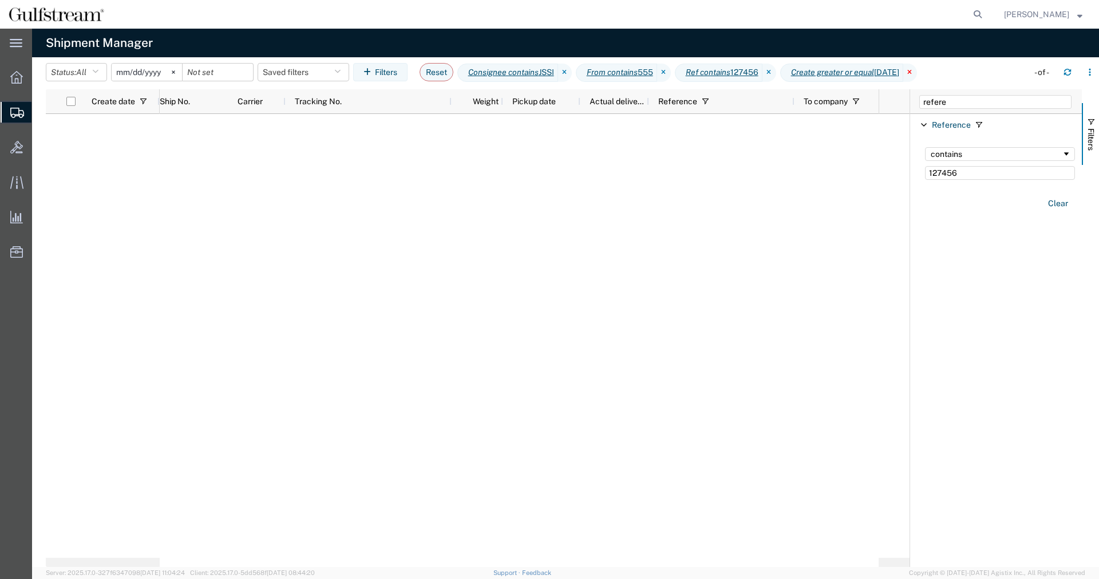
click at [917, 77] on icon at bounding box center [910, 73] width 14 height 18
click at [671, 72] on icon at bounding box center [664, 73] width 14 height 18
click at [572, 71] on icon at bounding box center [565, 73] width 14 height 18
